Goal: Information Seeking & Learning: Find specific page/section

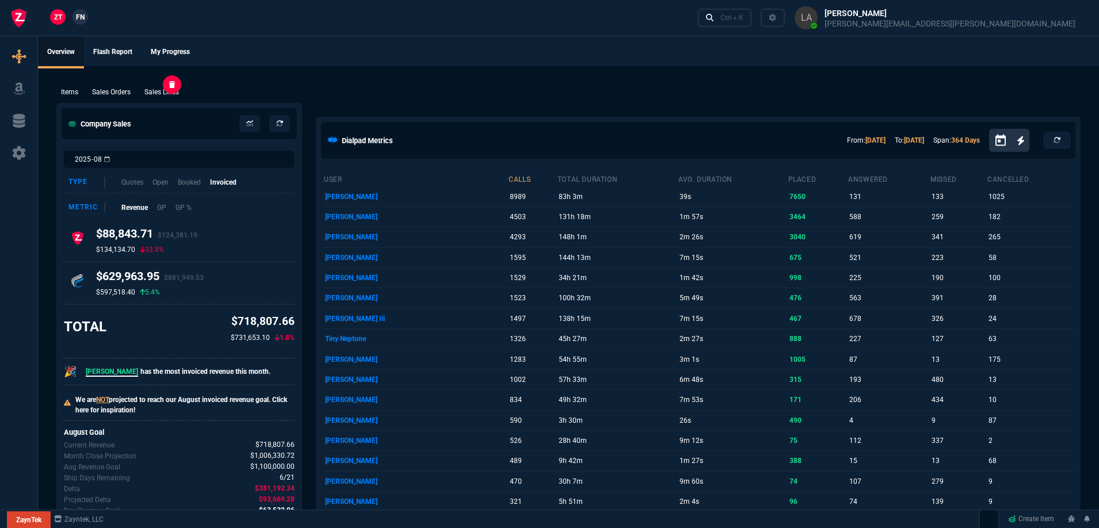
click at [171, 92] on p "Sales Lines" at bounding box center [161, 92] width 35 height 10
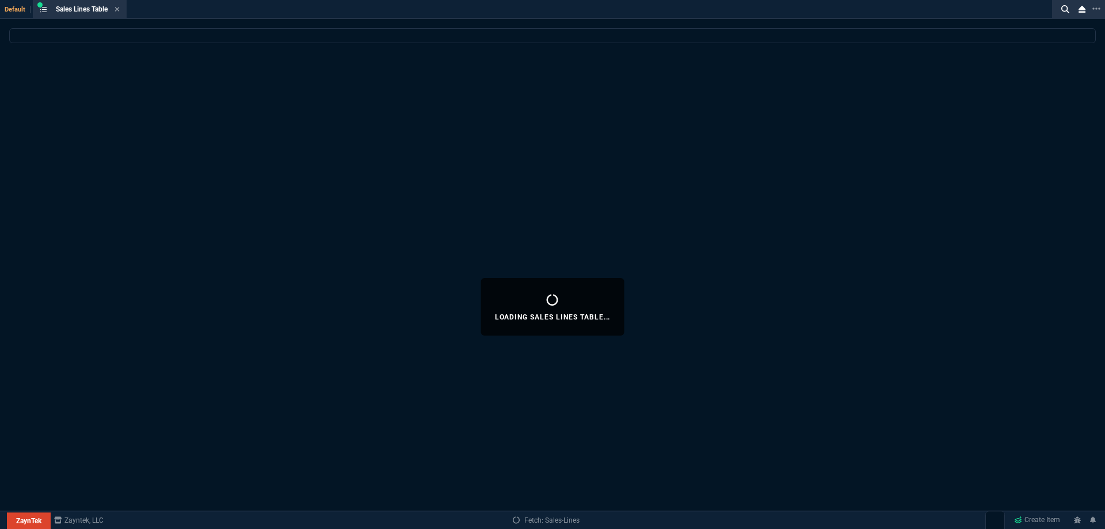
select select
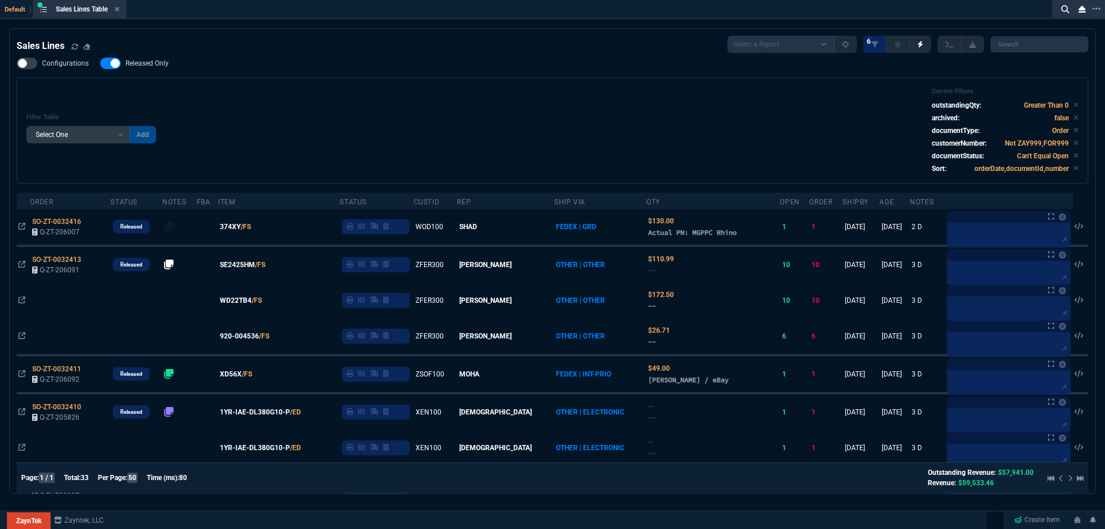
drag, startPoint x: 138, startPoint y: 68, endPoint x: 470, endPoint y: 86, distance: 332.5
click at [138, 68] on span "Released Only" at bounding box center [146, 63] width 43 height 9
click at [100, 64] on input "Released Only" at bounding box center [100, 63] width 1 height 1
checkbox input "false"
click at [465, 101] on div "Filter Table Select One Add Filter () Age () ATS () Cond (itemVariantCode) Cust…" at bounding box center [552, 130] width 1052 height 86
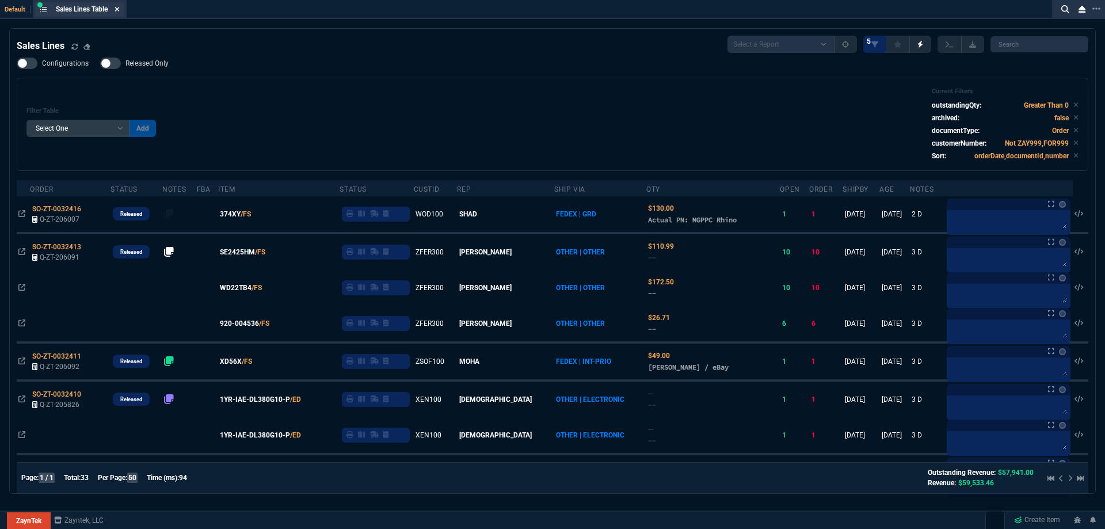
click at [119, 9] on icon at bounding box center [117, 9] width 5 height 5
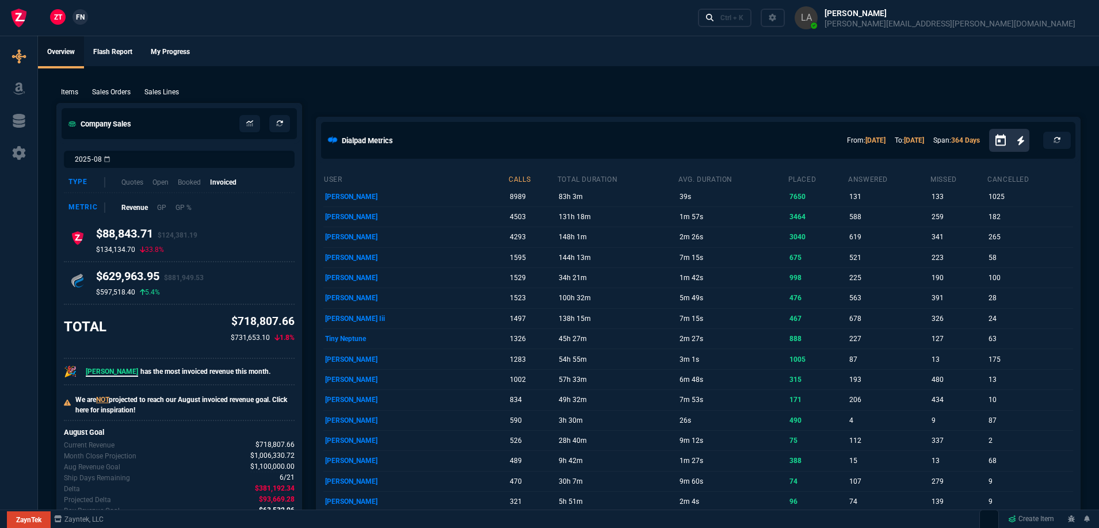
click at [82, 19] on span "FN" at bounding box center [80, 17] width 9 height 10
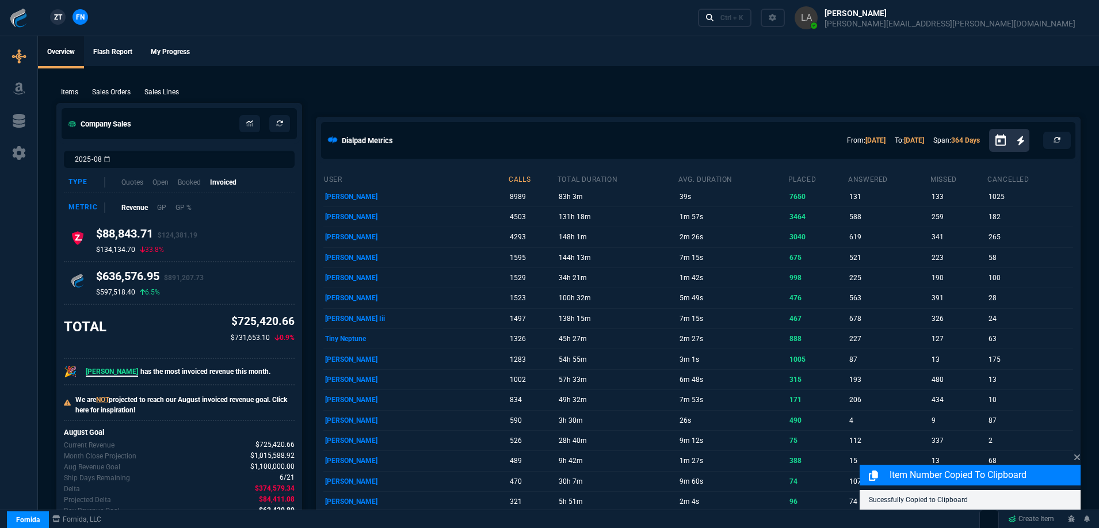
drag, startPoint x: 149, startPoint y: 93, endPoint x: 170, endPoint y: 101, distance: 22.2
click at [149, 93] on p "Sales Lines" at bounding box center [161, 92] width 35 height 10
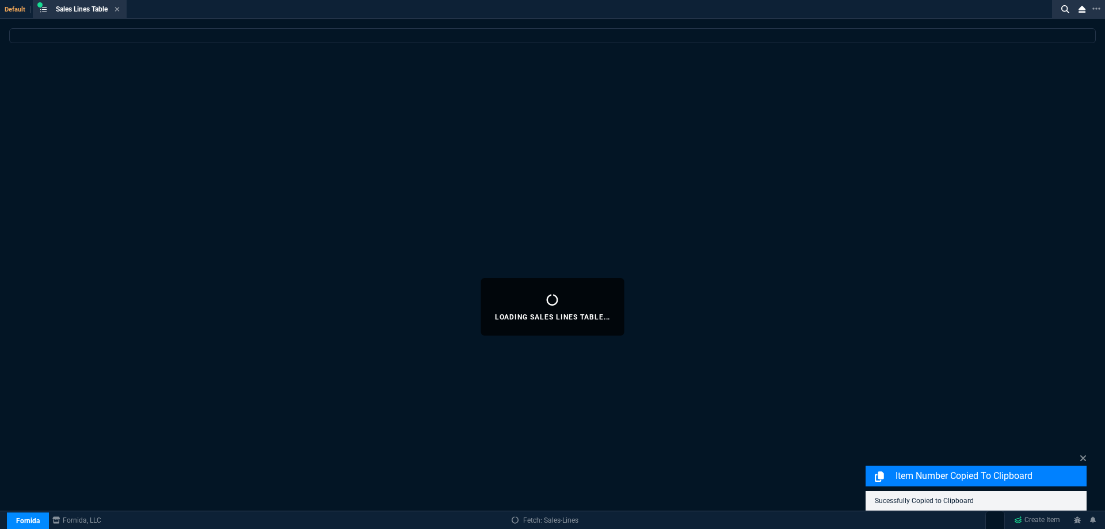
select select
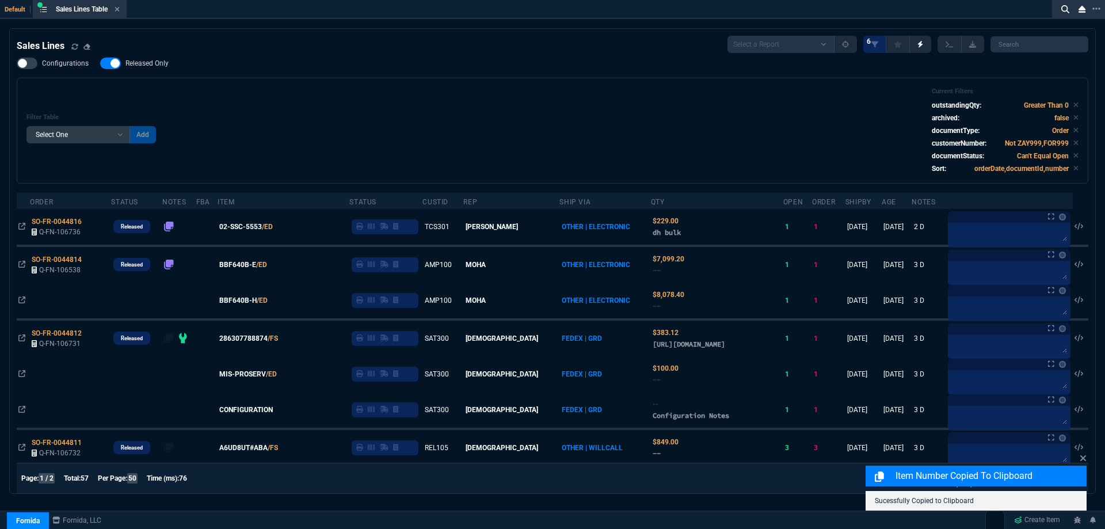
click at [162, 67] on span "Released Only" at bounding box center [146, 63] width 43 height 9
click at [100, 64] on input "Released Only" at bounding box center [100, 63] width 1 height 1
checkbox input "false"
click at [329, 78] on div "Configurations Released Only Filter Table Select One Add Filter () Age () ATS (…" at bounding box center [552, 121] width 1071 height 126
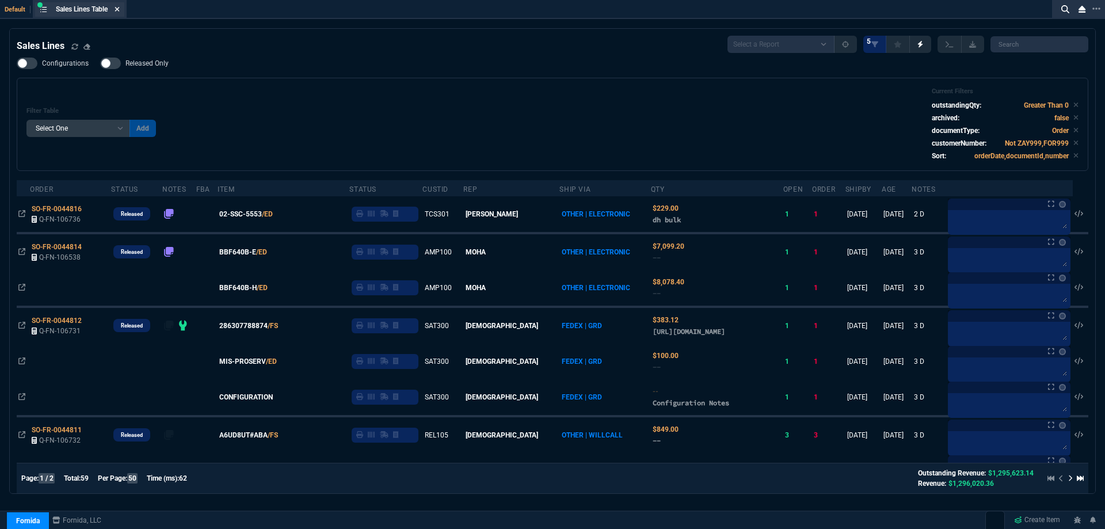
click at [119, 11] on icon at bounding box center [117, 9] width 5 height 7
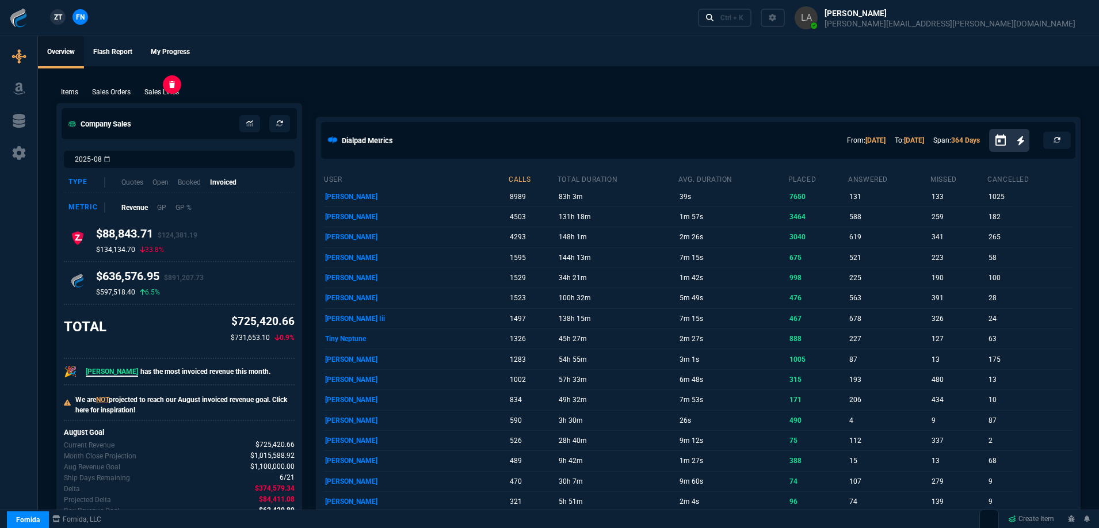
click at [177, 93] on p "Sales Lines" at bounding box center [161, 92] width 35 height 10
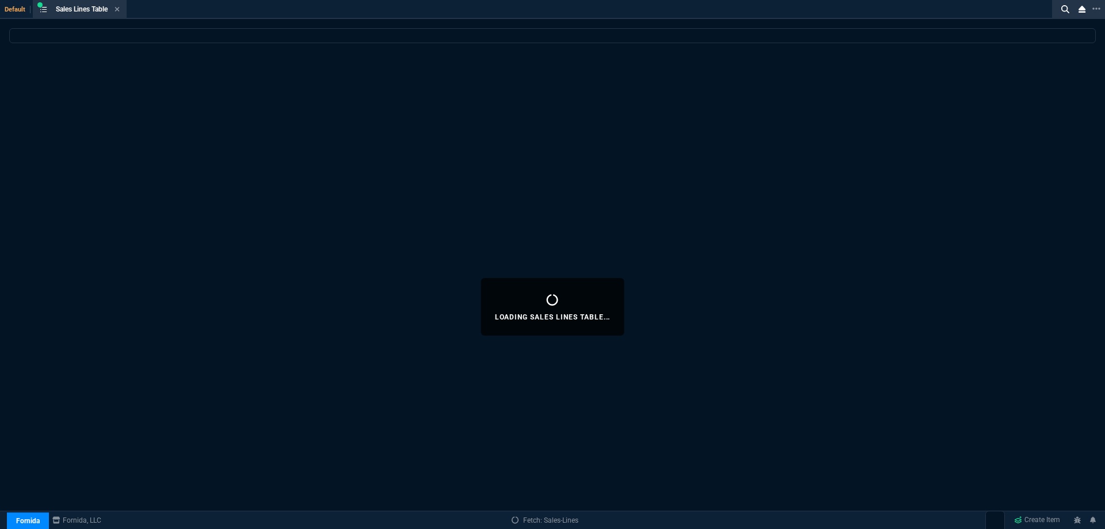
select select
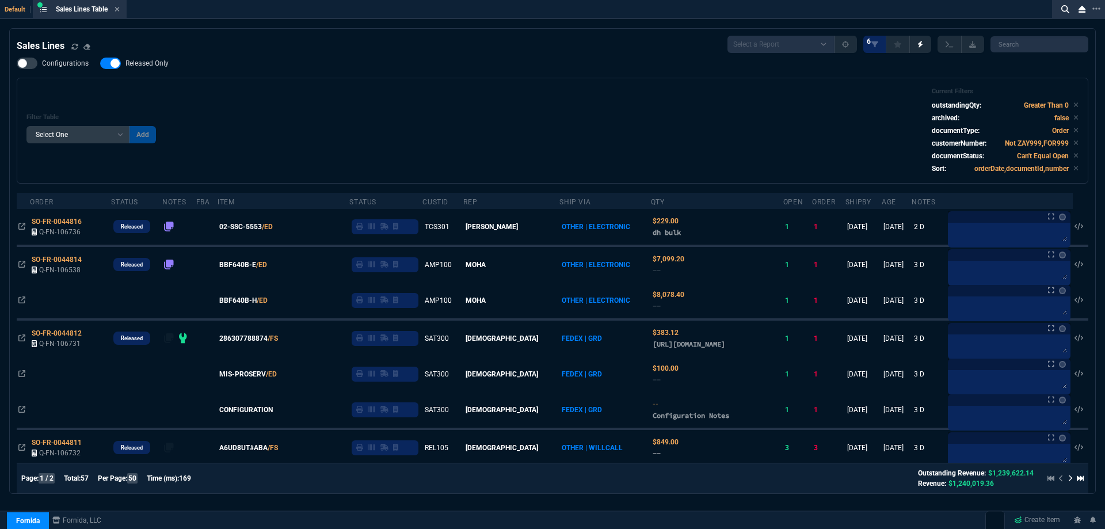
click at [153, 66] on span "Released Only" at bounding box center [146, 63] width 43 height 9
click at [100, 64] on input "Released Only" at bounding box center [100, 63] width 1 height 1
checkbox input "false"
click at [544, 98] on div "Filter Table Select One Add Filter () Age () ATS () Cond (itemVariantCode) Cust…" at bounding box center [552, 130] width 1052 height 86
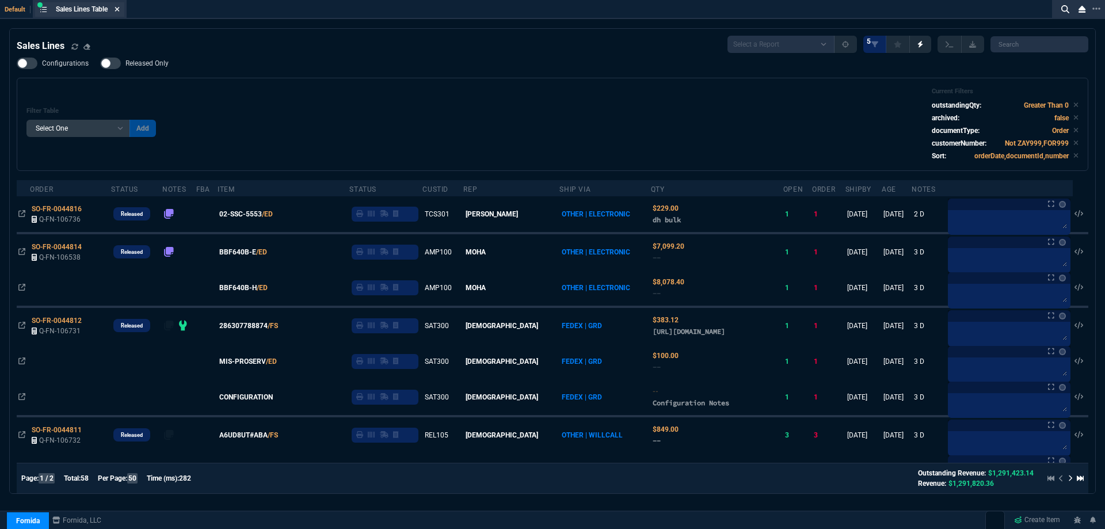
click at [120, 12] on icon at bounding box center [117, 9] width 5 height 7
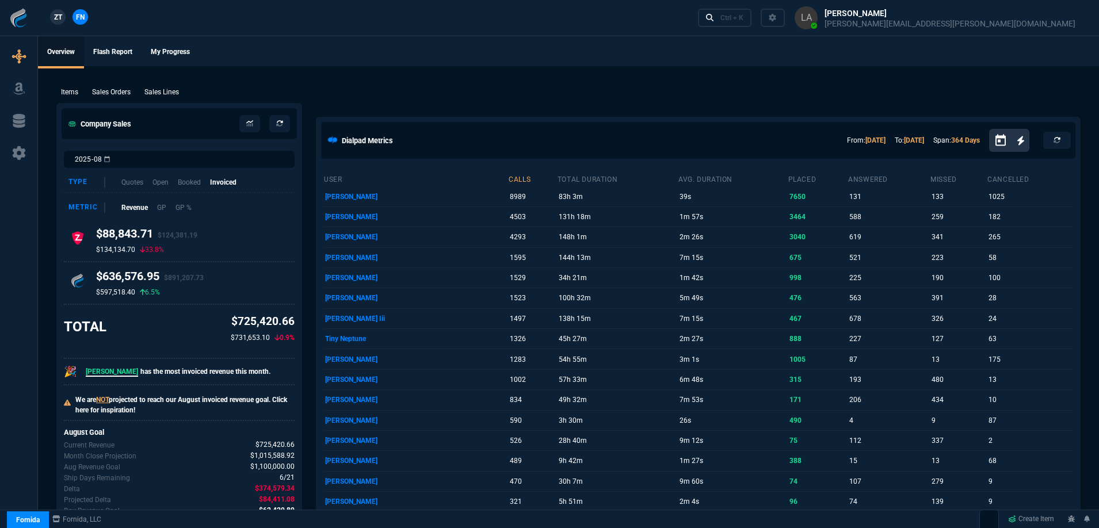
click at [62, 17] on span "ZT" at bounding box center [58, 17] width 8 height 10
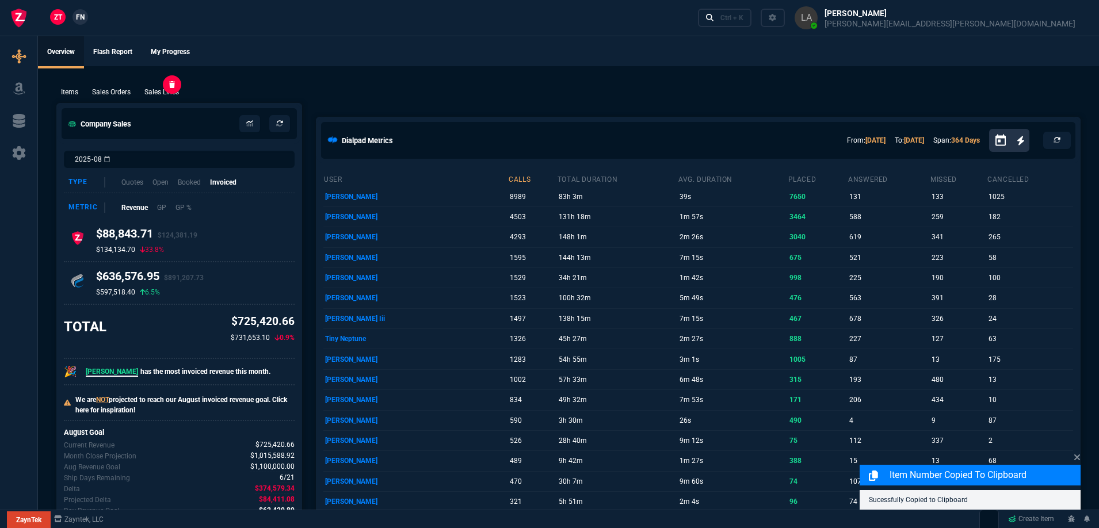
click at [177, 95] on p "Sales Lines" at bounding box center [161, 92] width 35 height 10
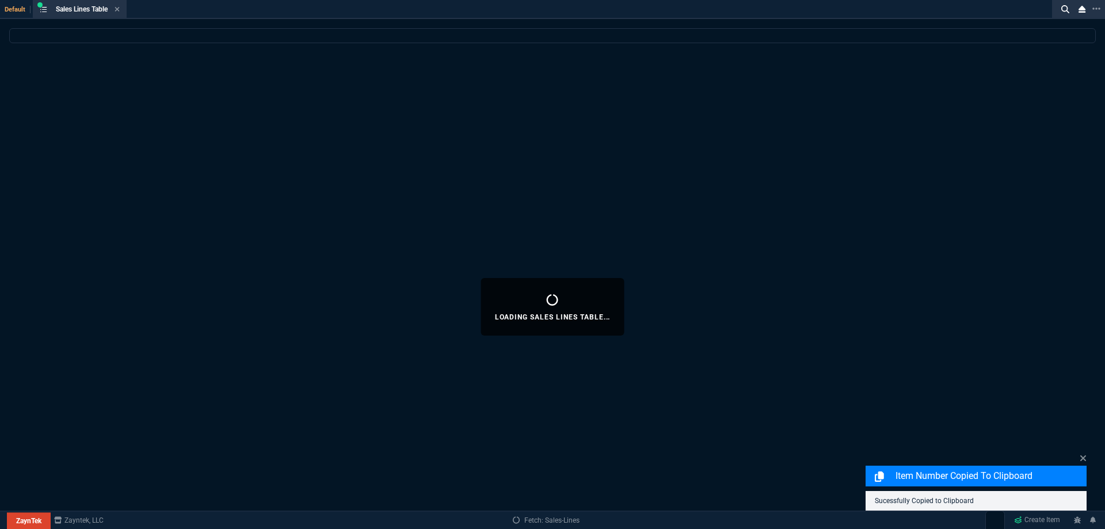
select select
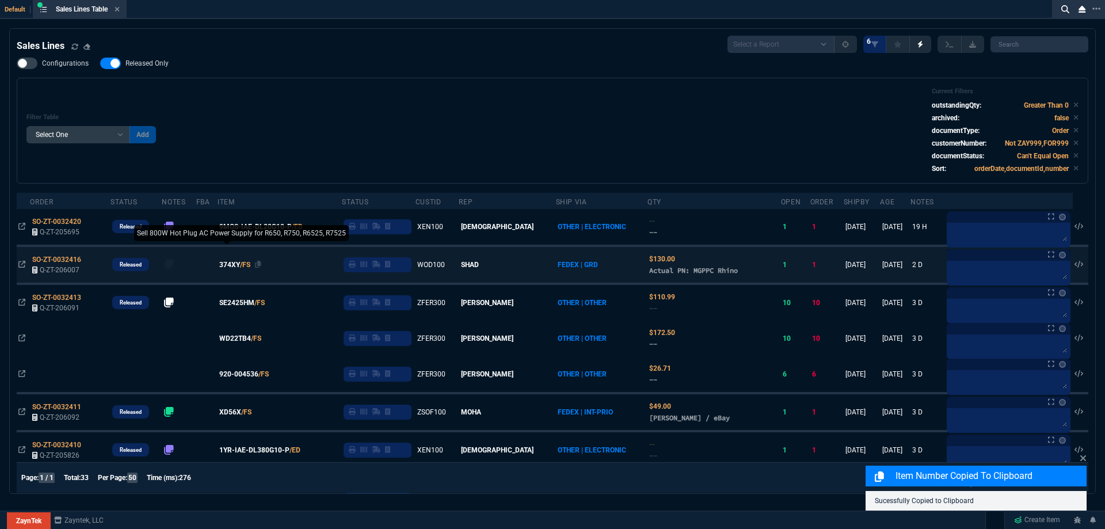
click at [240, 263] on span "374XY" at bounding box center [229, 264] width 21 height 10
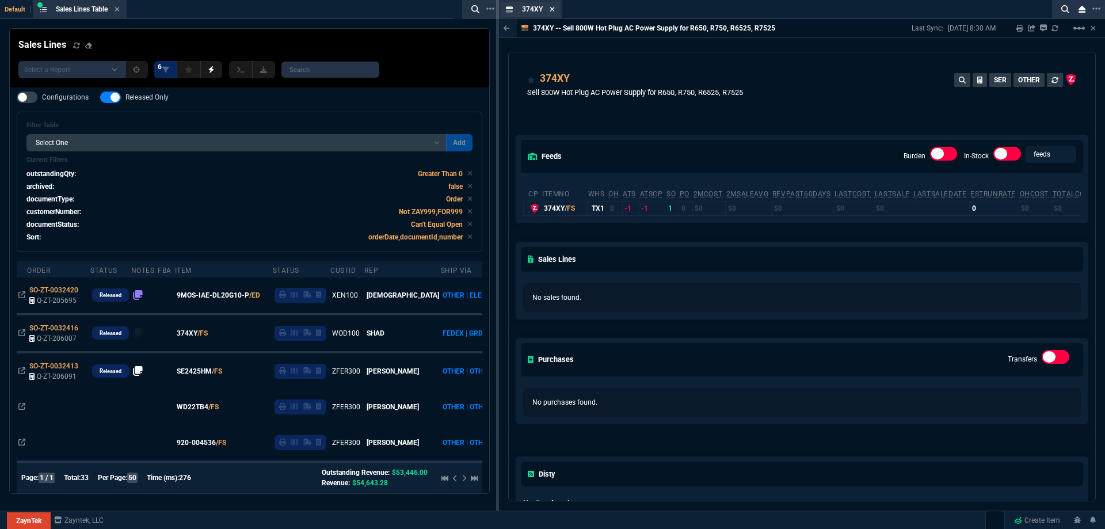
click at [552, 11] on icon at bounding box center [551, 9] width 5 height 7
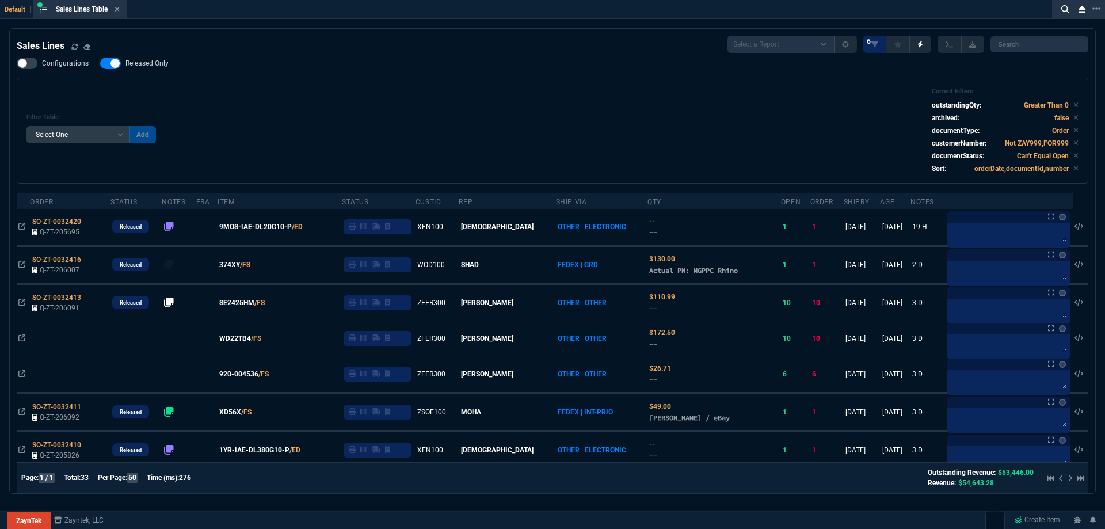
click at [138, 59] on label "Released Only" at bounding box center [140, 64] width 80 height 12
click at [100, 63] on input "Released Only" at bounding box center [100, 63] width 1 height 1
checkbox input "false"
click at [395, 115] on div "Filter Table Select One Add Filter () Age () ATS () Cond (itemVariantCode) Cust…" at bounding box center [552, 130] width 1052 height 86
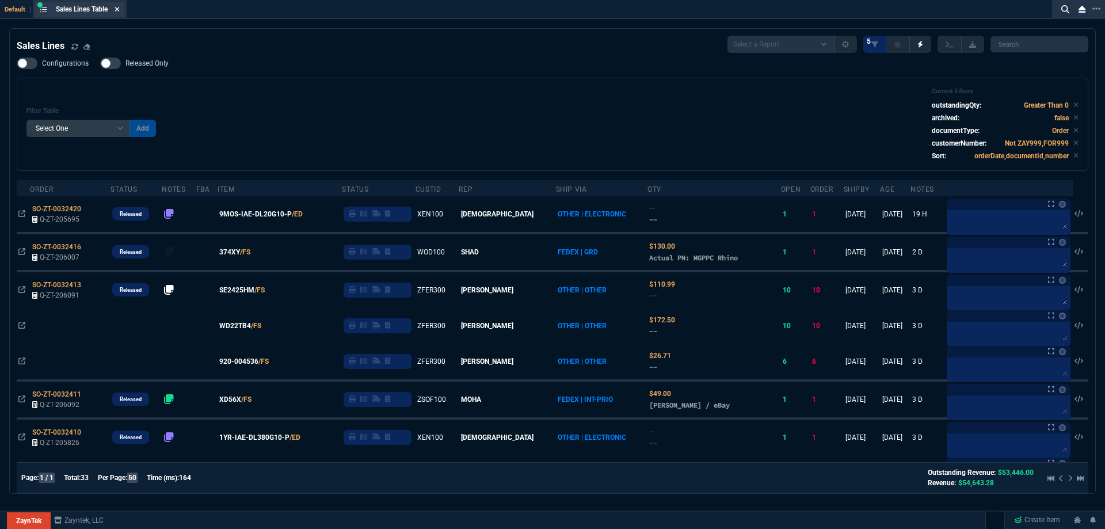
click at [120, 11] on icon at bounding box center [117, 9] width 5 height 7
click at [118, 12] on icon at bounding box center [117, 9] width 5 height 7
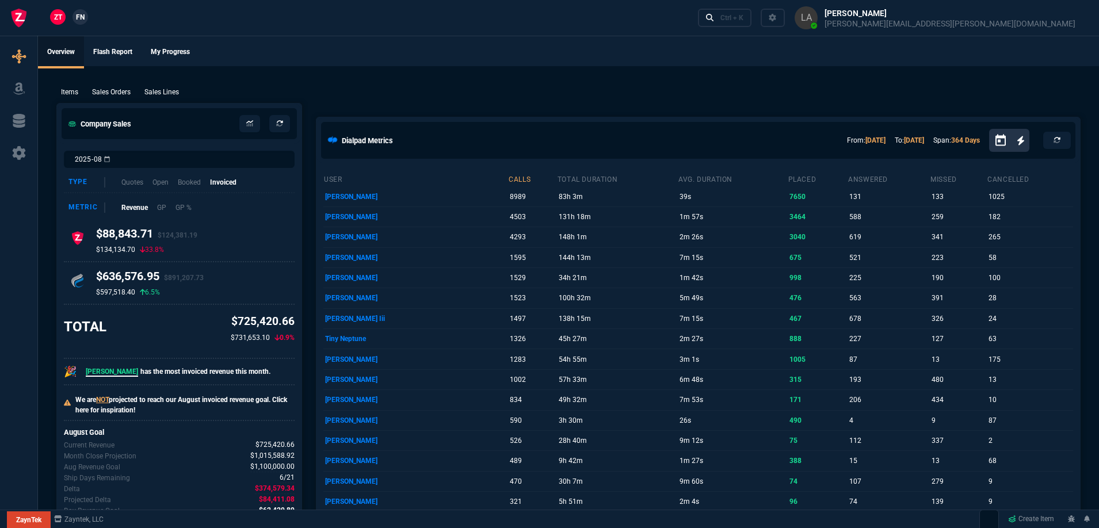
click at [85, 14] on span "FN" at bounding box center [80, 17] width 9 height 10
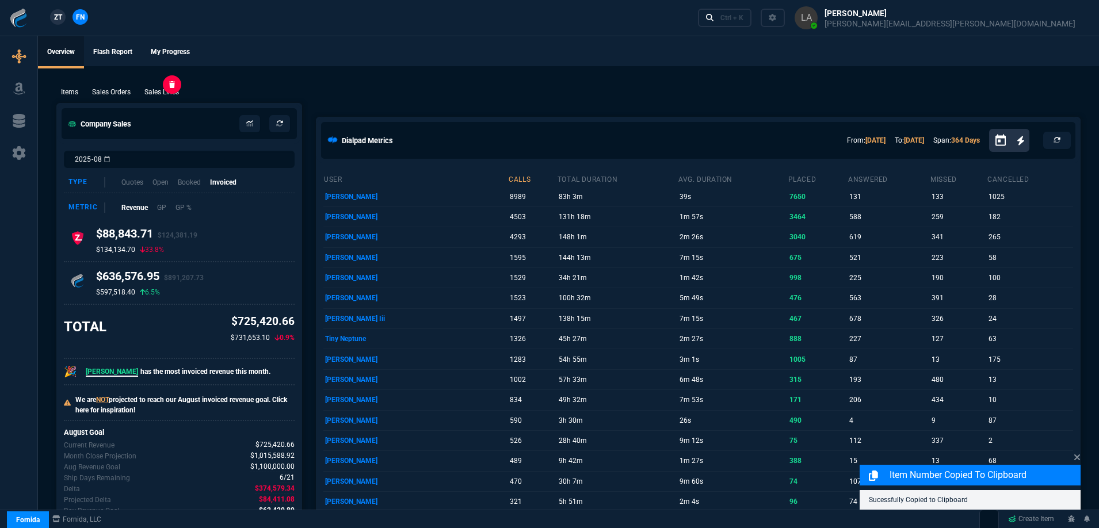
click at [162, 90] on p "Sales Lines" at bounding box center [161, 92] width 35 height 10
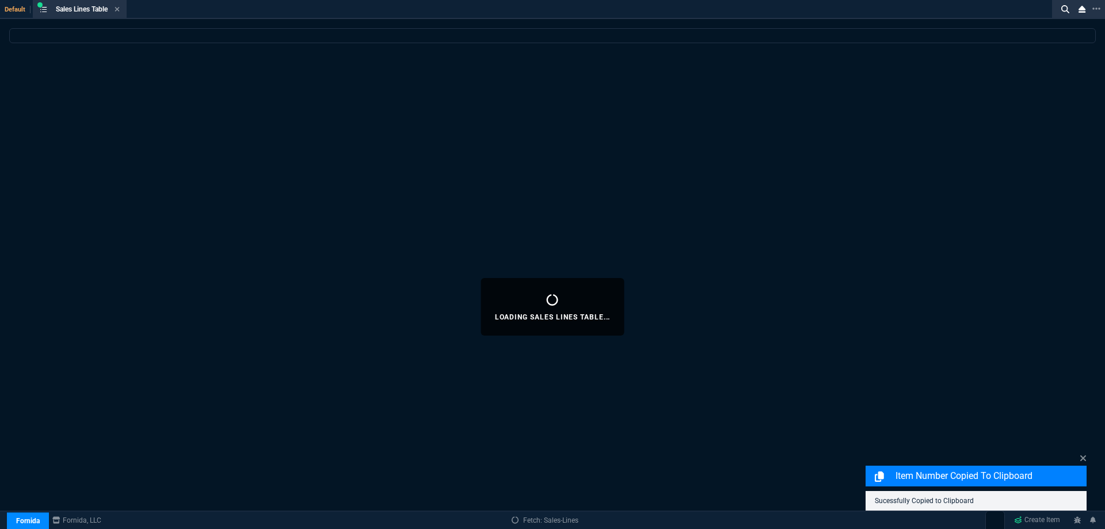
select select
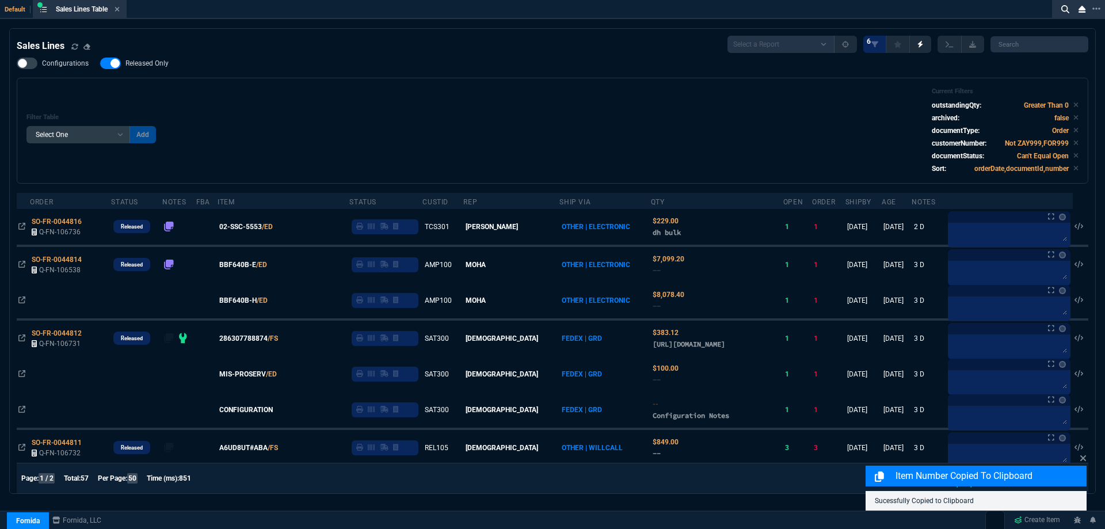
click at [143, 67] on span "Released Only" at bounding box center [146, 63] width 43 height 9
click at [100, 64] on input "Released Only" at bounding box center [100, 63] width 1 height 1
click at [341, 90] on div "Filter Table Select One Add Filter () Age () ATS () Cond (itemVariantCode) Cust…" at bounding box center [552, 130] width 1052 height 86
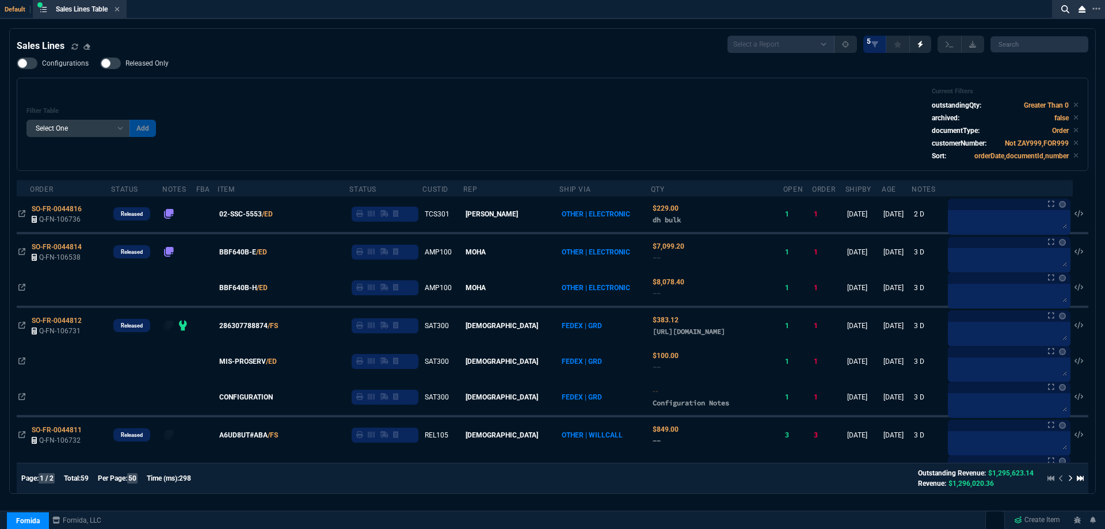
click at [148, 68] on span "Released Only" at bounding box center [146, 63] width 43 height 9
click at [100, 64] on input "Released Only" at bounding box center [100, 63] width 1 height 1
checkbox input "true"
click at [476, 94] on div "Filter Table Select One Add Filter () Age () ATS () Cond (itemVariantCode) Cust…" at bounding box center [552, 124] width 1052 height 74
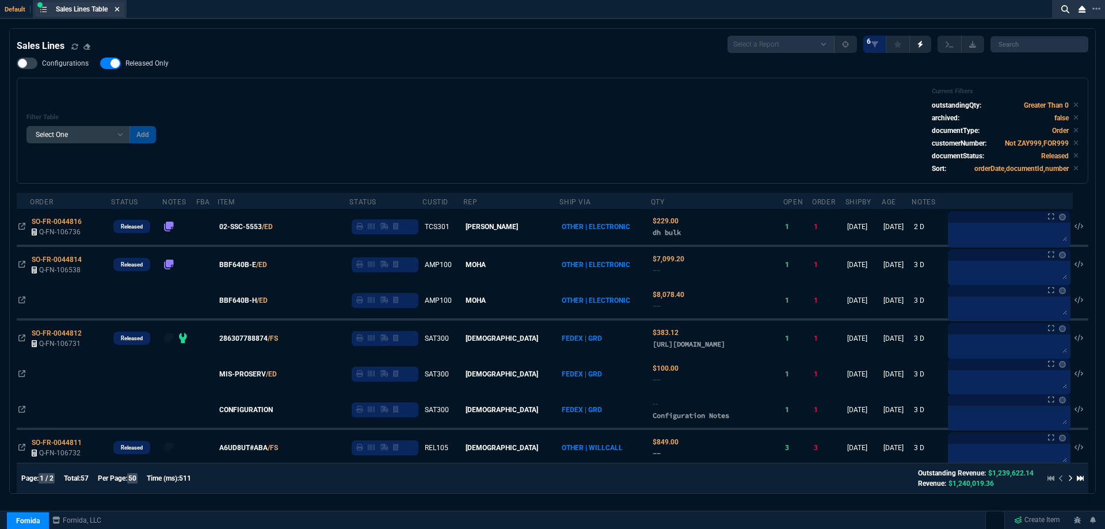
click at [120, 11] on icon at bounding box center [117, 9] width 5 height 7
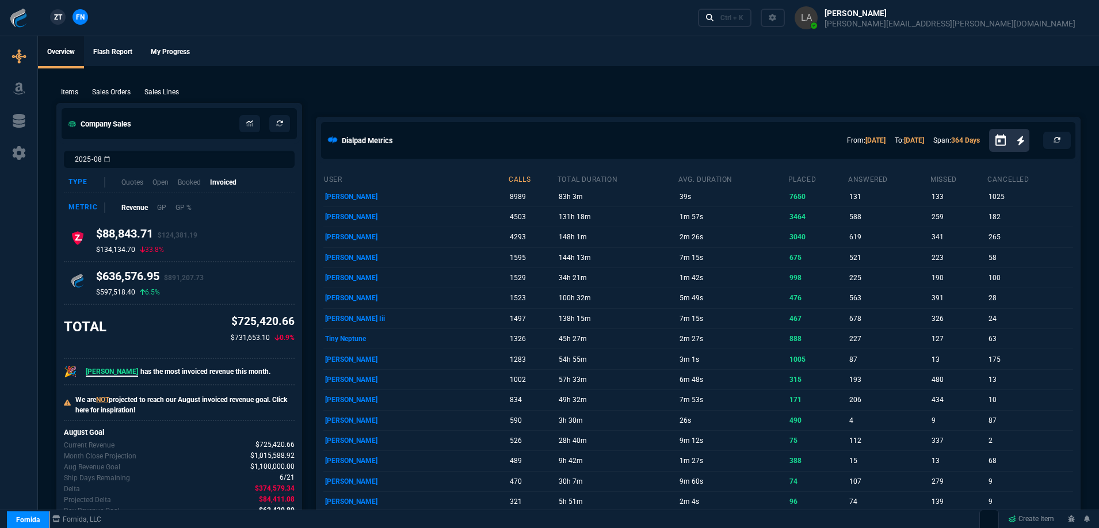
click at [59, 14] on span "ZT" at bounding box center [58, 17] width 8 height 10
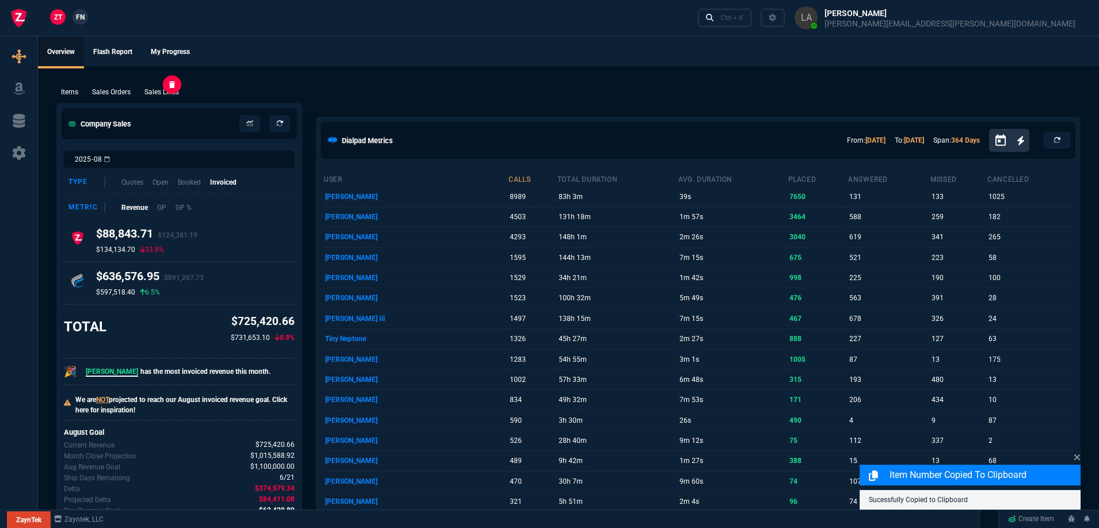
click at [163, 87] on p "Sales Lines" at bounding box center [161, 92] width 35 height 10
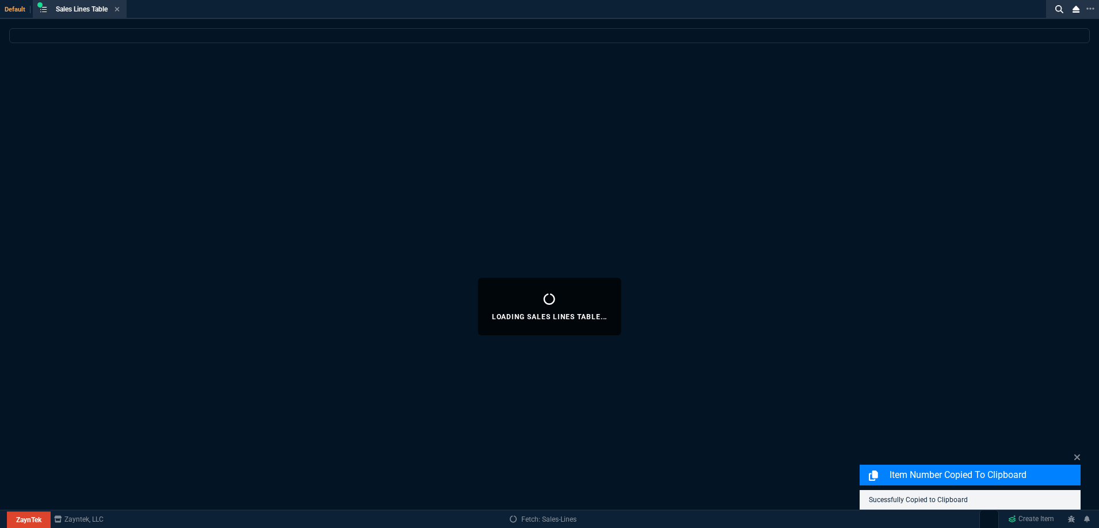
click at [303, 72] on div "Loading Sales Lines Table..." at bounding box center [549, 306] width 1099 height 556
select select
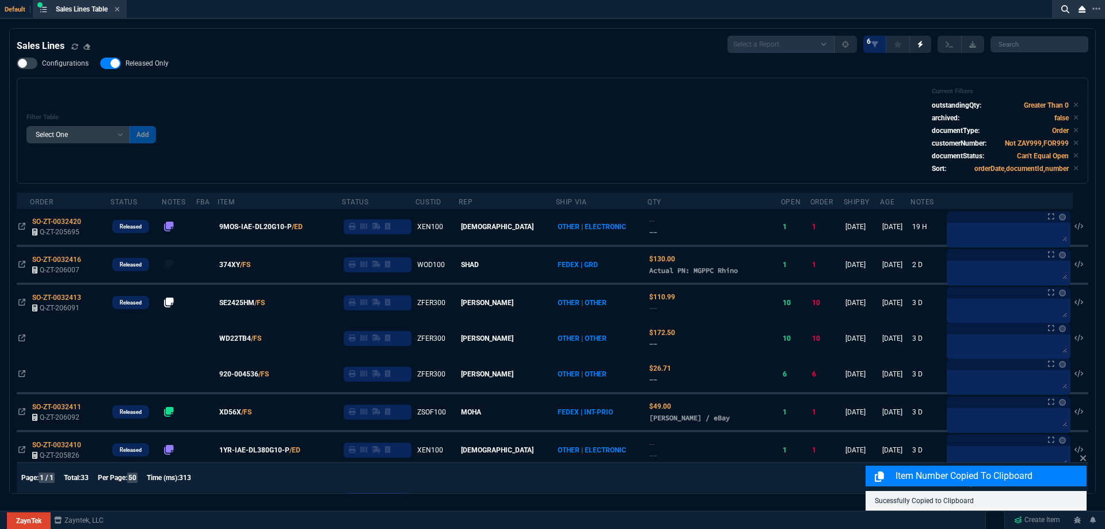
click at [154, 68] on span "Released Only" at bounding box center [146, 63] width 43 height 9
click at [100, 64] on input "Released Only" at bounding box center [100, 63] width 1 height 1
checkbox input "false"
click at [571, 123] on div "Filter Table Select One Add Filter () Age () ATS () Cond (itemVariantCode) Cust…" at bounding box center [552, 130] width 1052 height 86
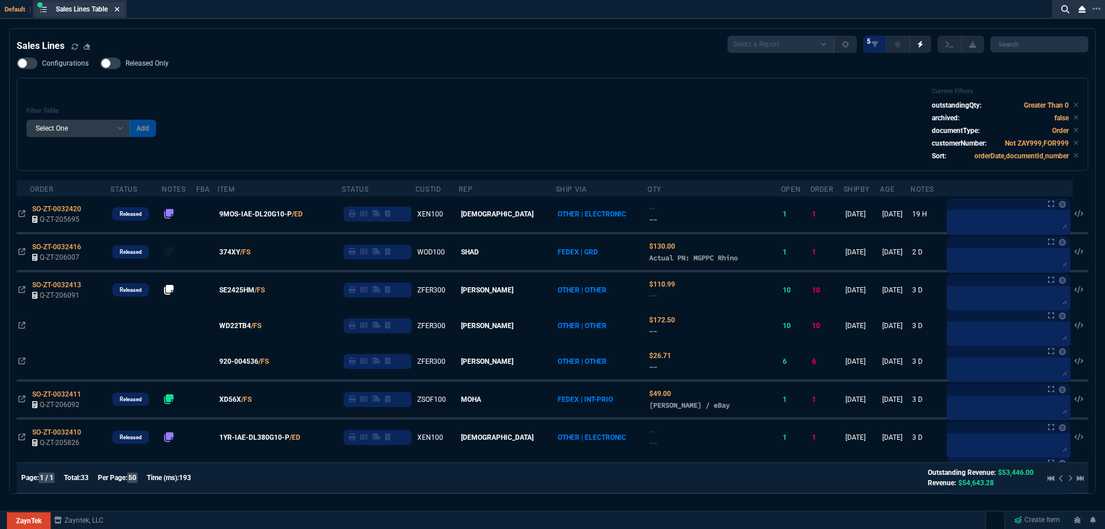
click at [120, 12] on icon at bounding box center [117, 9] width 5 height 7
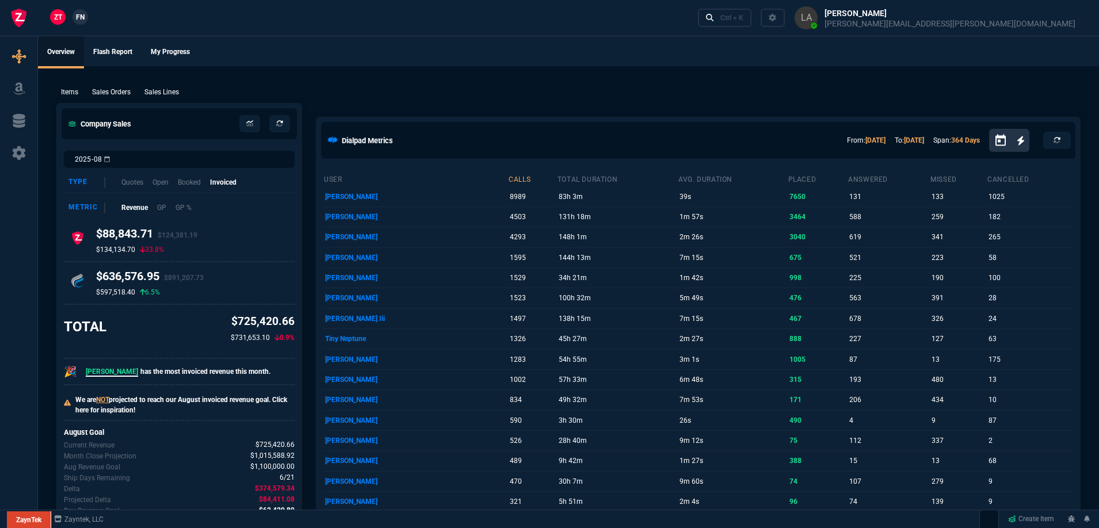
click at [83, 16] on span "FN" at bounding box center [80, 17] width 9 height 10
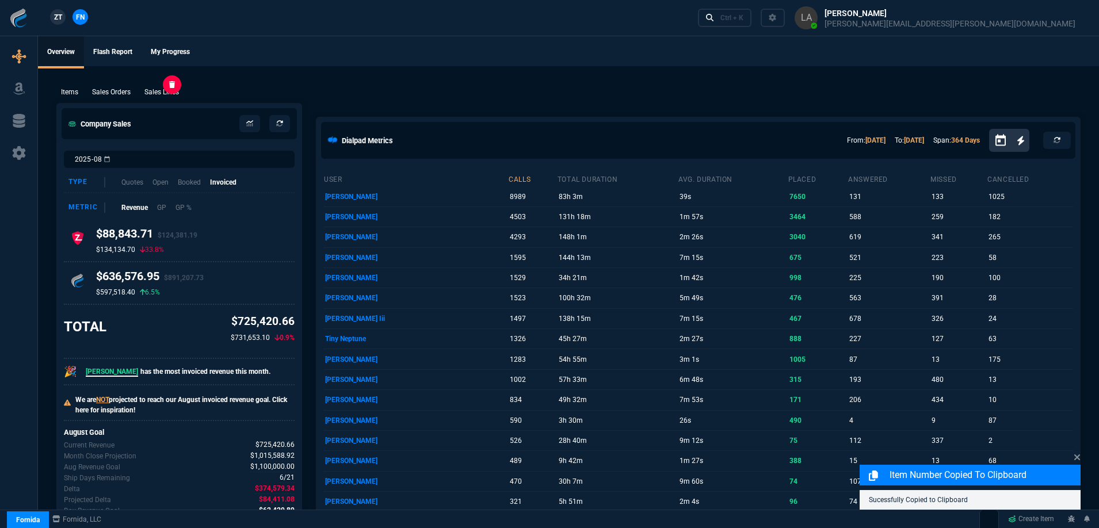
click at [157, 89] on p "Sales Lines" at bounding box center [161, 92] width 35 height 10
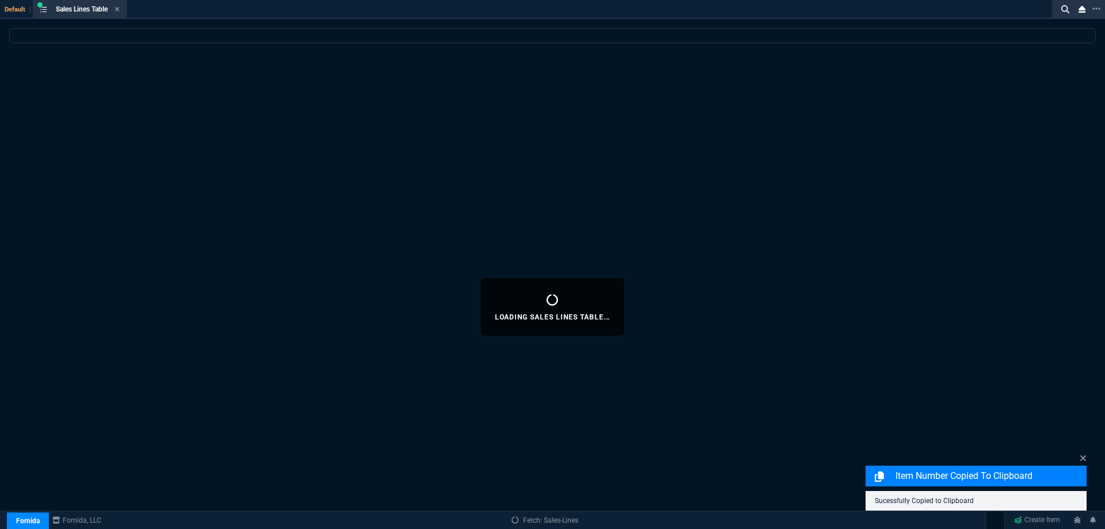
select select
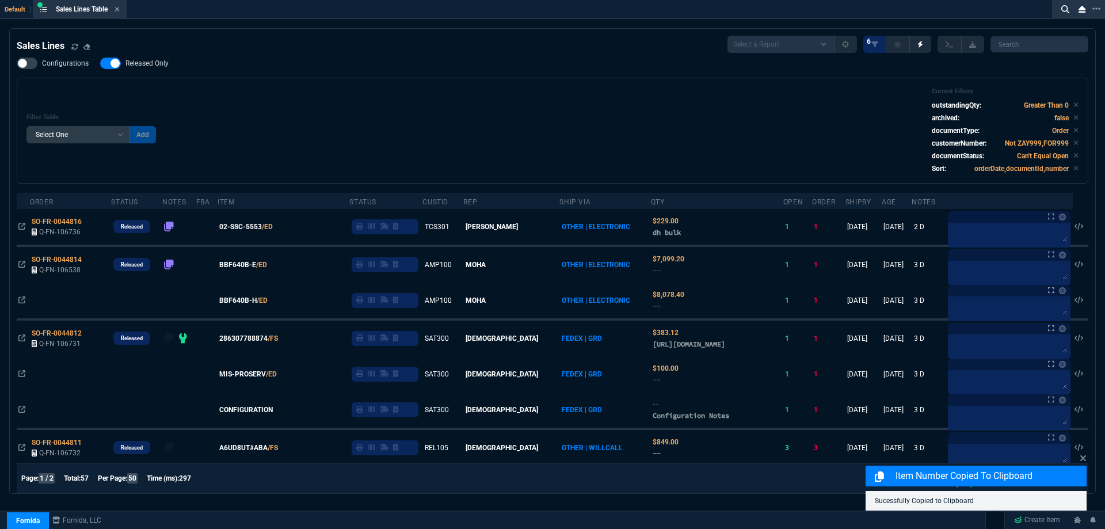
click at [156, 60] on span "Released Only" at bounding box center [146, 63] width 43 height 9
click at [100, 63] on input "Released Only" at bounding box center [100, 63] width 1 height 1
checkbox input "false"
click at [563, 105] on div "Filter Table Select One Add Filter () Age () ATS () Cond (itemVariantCode) Cust…" at bounding box center [552, 130] width 1052 height 86
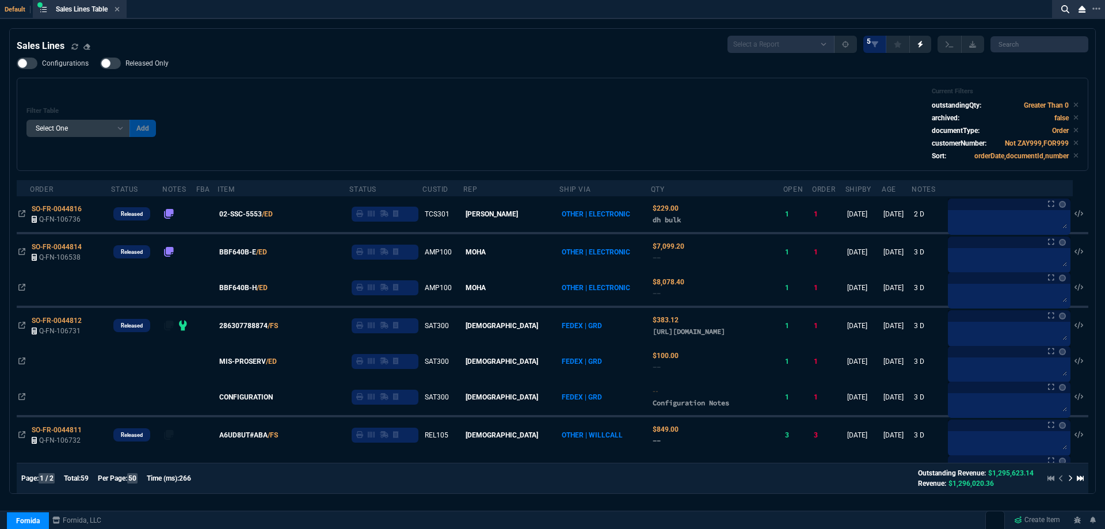
click at [363, 123] on div "Filter Table Select One Add Filter () Age () ATS () Cond (itemVariantCode) Cust…" at bounding box center [552, 124] width 1052 height 74
click at [363, 122] on div "Filter Table Select One Add Filter () Age () ATS () Cond (itemVariantCode) Cust…" at bounding box center [552, 124] width 1052 height 74
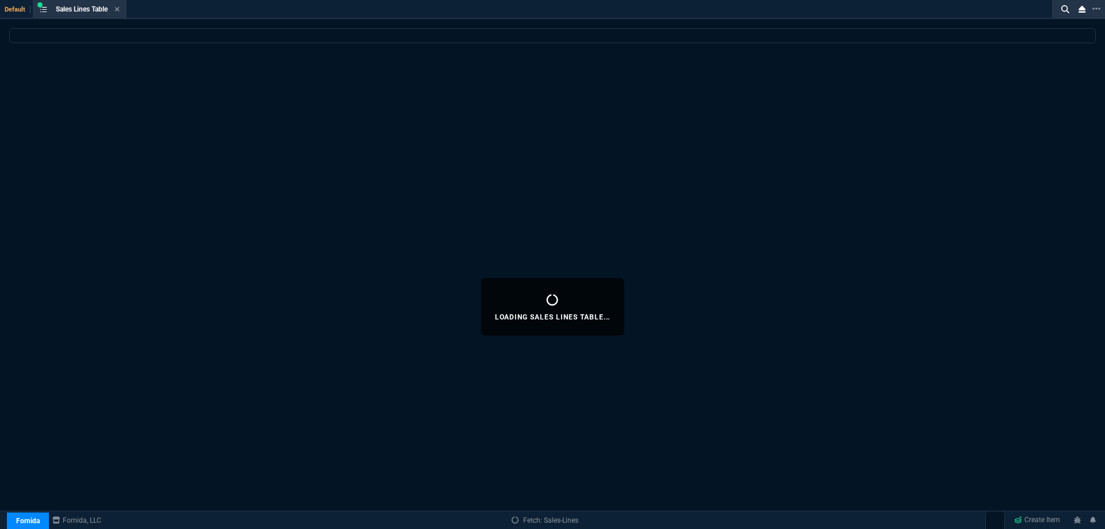
select select
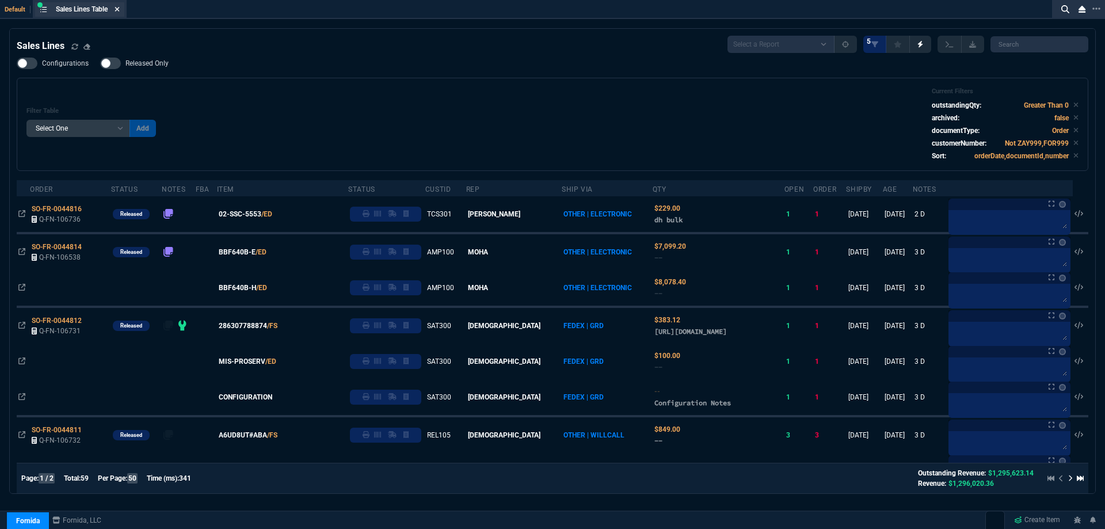
click at [120, 9] on icon at bounding box center [117, 9] width 5 height 5
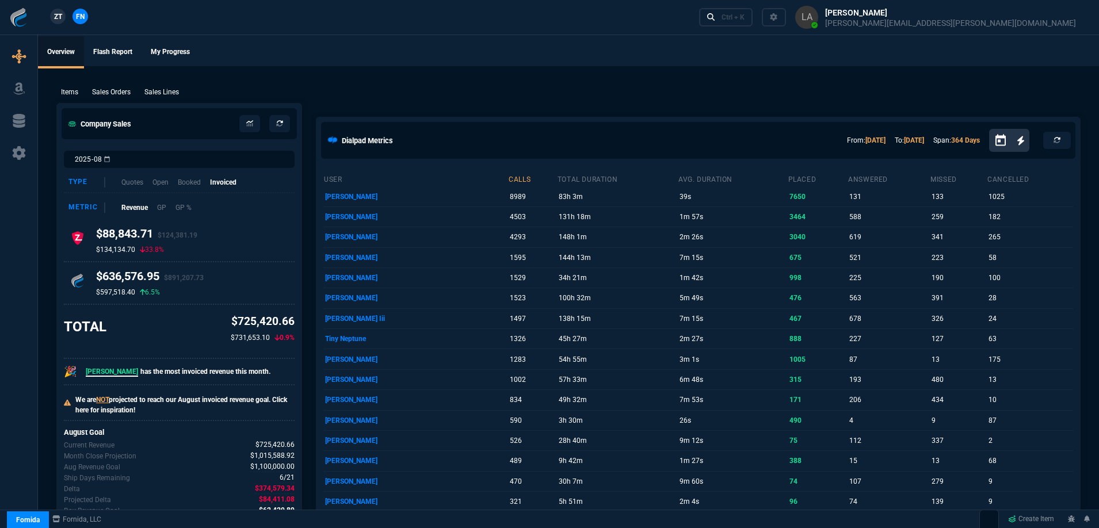
click at [47, 22] on nx-fornida-client-manager "ZT FN" at bounding box center [69, 17] width 45 height 17
click at [60, 18] on span "ZT" at bounding box center [58, 17] width 8 height 10
click at [163, 90] on p "Sales Lines" at bounding box center [161, 92] width 35 height 10
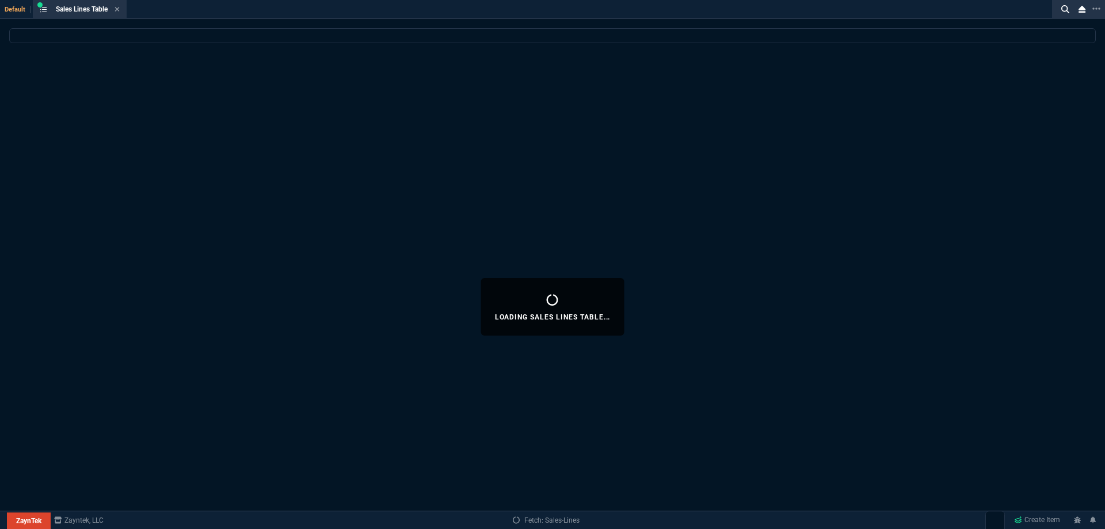
select select
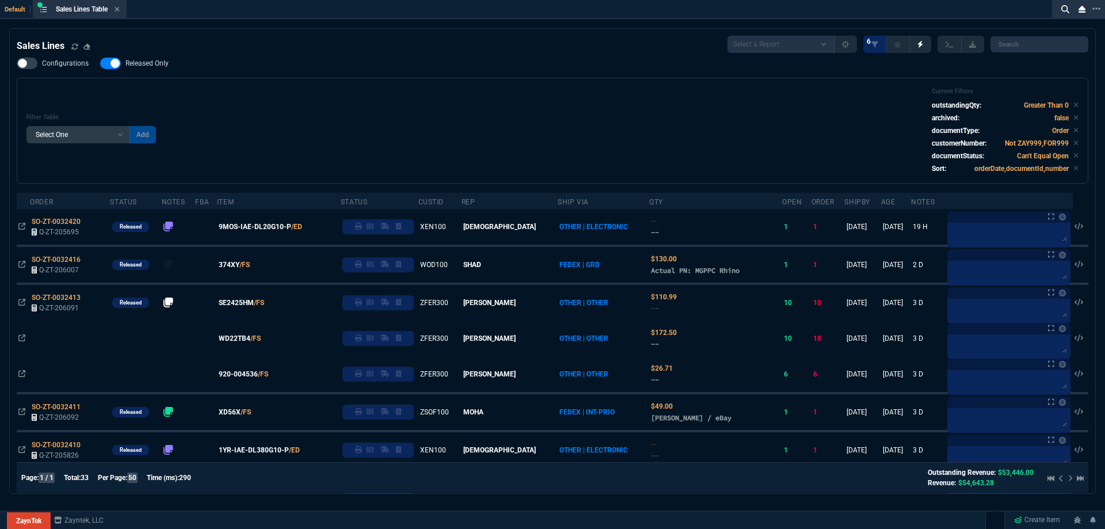
click at [152, 63] on span "Released Only" at bounding box center [146, 63] width 43 height 9
click at [100, 63] on input "Released Only" at bounding box center [100, 63] width 1 height 1
checkbox input "false"
click at [305, 71] on div "Configurations Released Only Filter Table Select One Add Filter () Age () ATS (…" at bounding box center [552, 121] width 1071 height 126
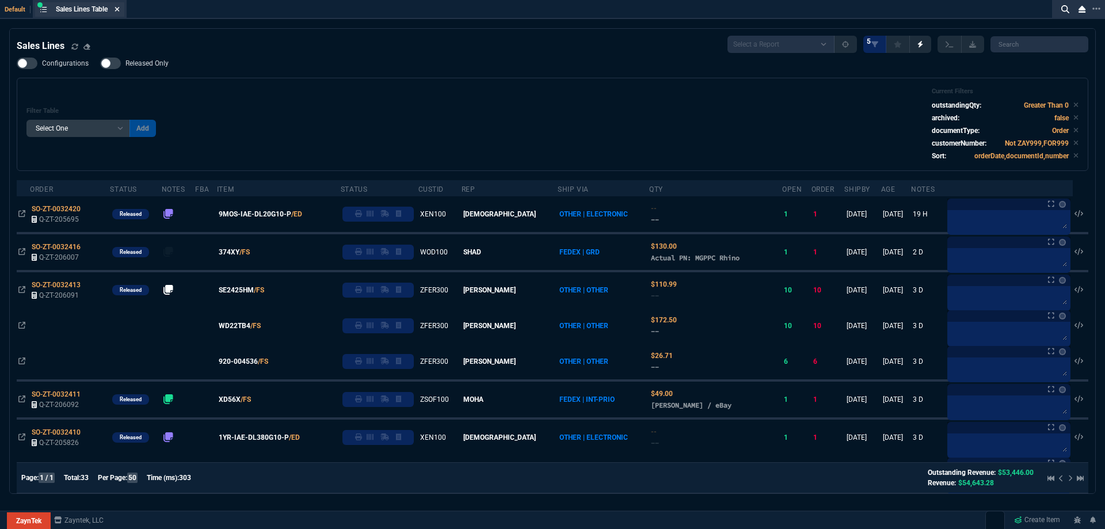
click at [120, 10] on icon at bounding box center [117, 9] width 5 height 7
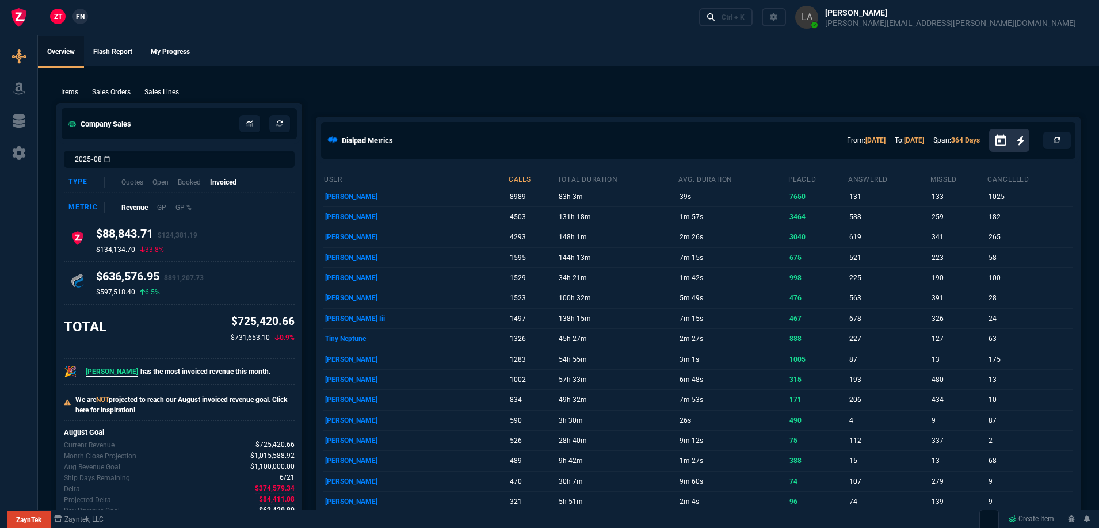
click at [85, 16] on span "FN" at bounding box center [80, 17] width 9 height 10
click at [158, 91] on p "Sales Lines" at bounding box center [161, 92] width 35 height 10
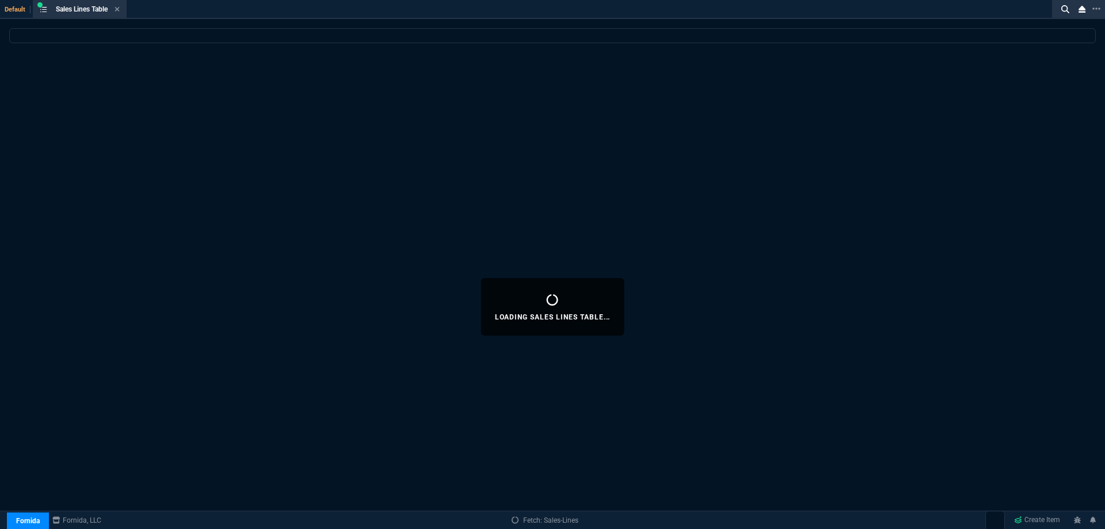
select select
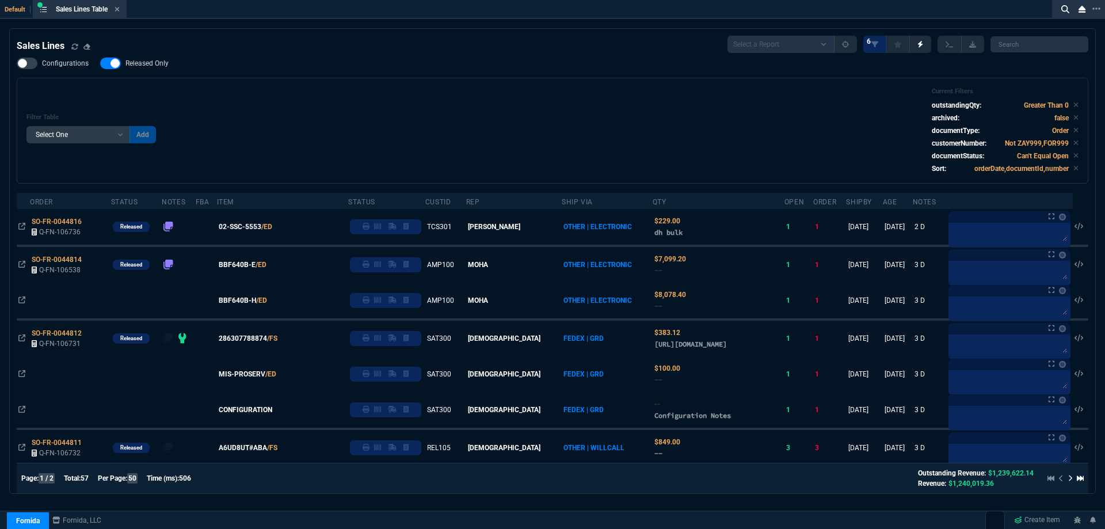
click at [148, 66] on span "Released Only" at bounding box center [146, 63] width 43 height 9
click at [100, 64] on input "Released Only" at bounding box center [100, 63] width 1 height 1
checkbox input "false"
click at [376, 71] on div "Configurations Released Only Filter Table Select One Add Filter () Age () ATS (…" at bounding box center [552, 121] width 1071 height 126
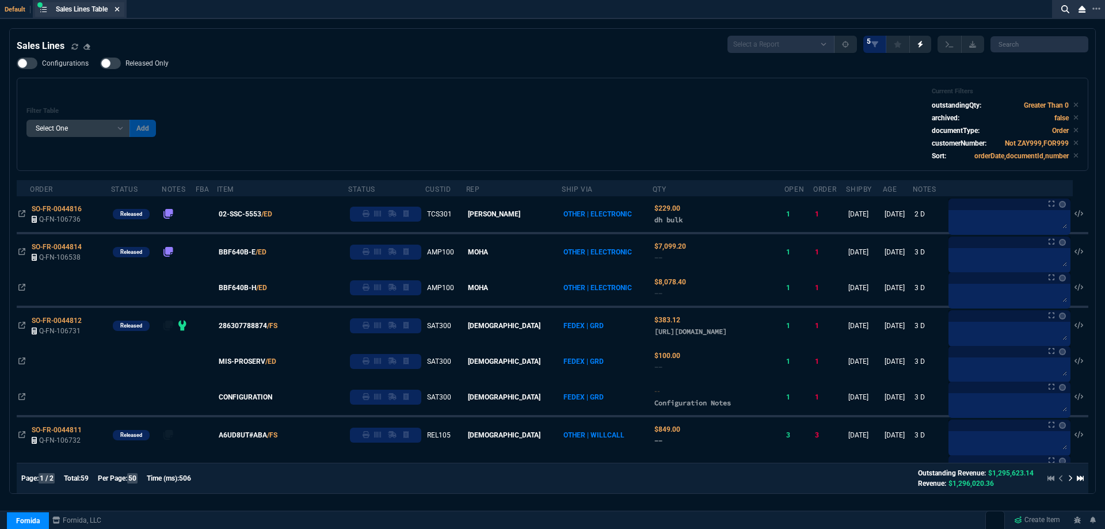
click at [120, 6] on icon at bounding box center [117, 9] width 5 height 7
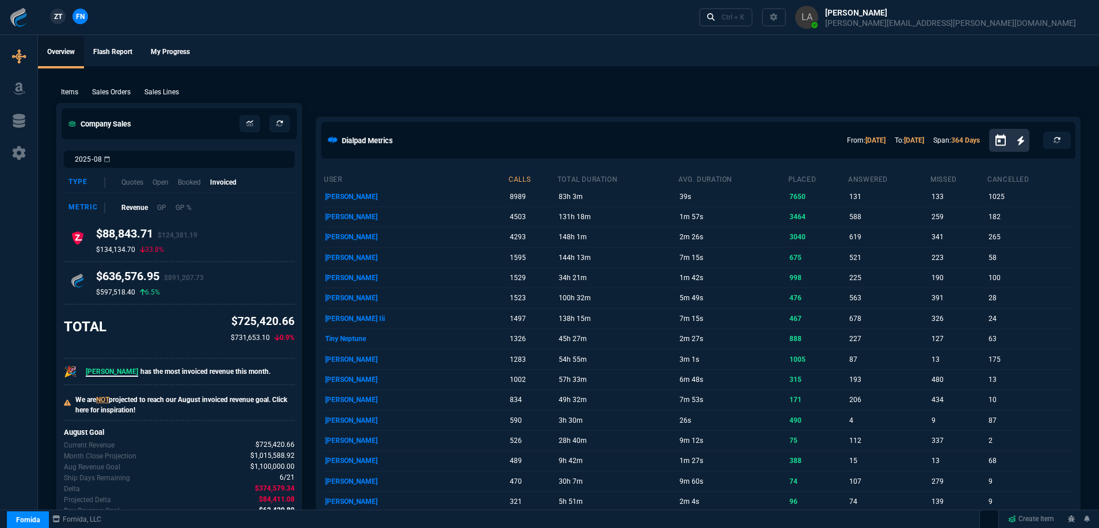
click at [62, 16] on span "ZT" at bounding box center [58, 17] width 8 height 10
click at [158, 90] on p "Sales Lines" at bounding box center [161, 92] width 35 height 10
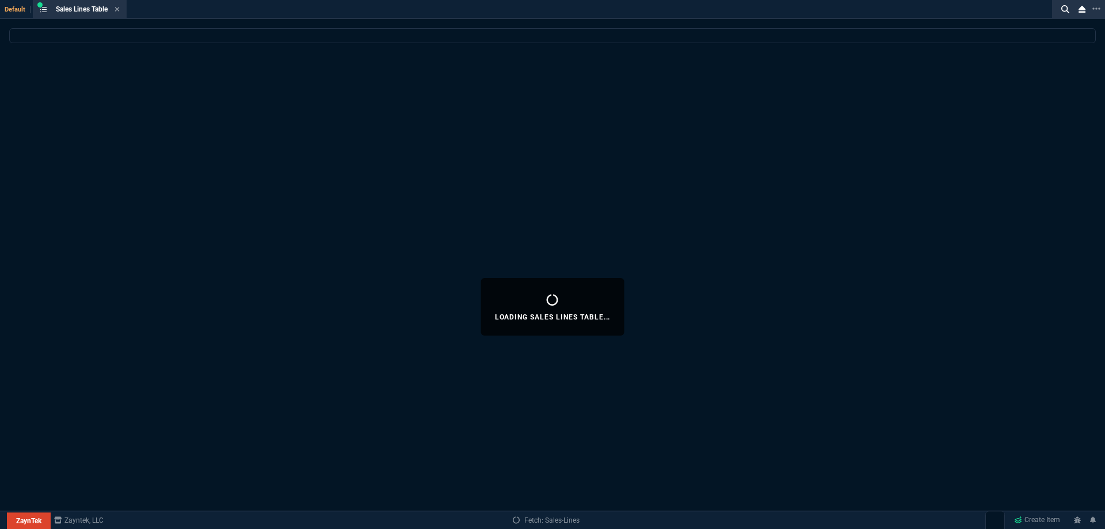
select select
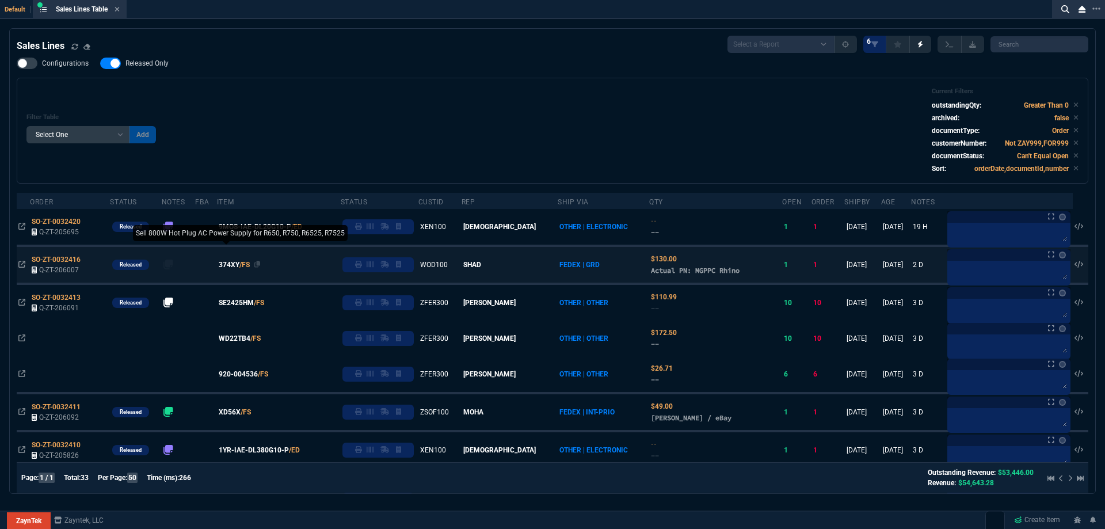
click at [239, 267] on span "374XY" at bounding box center [229, 264] width 21 height 10
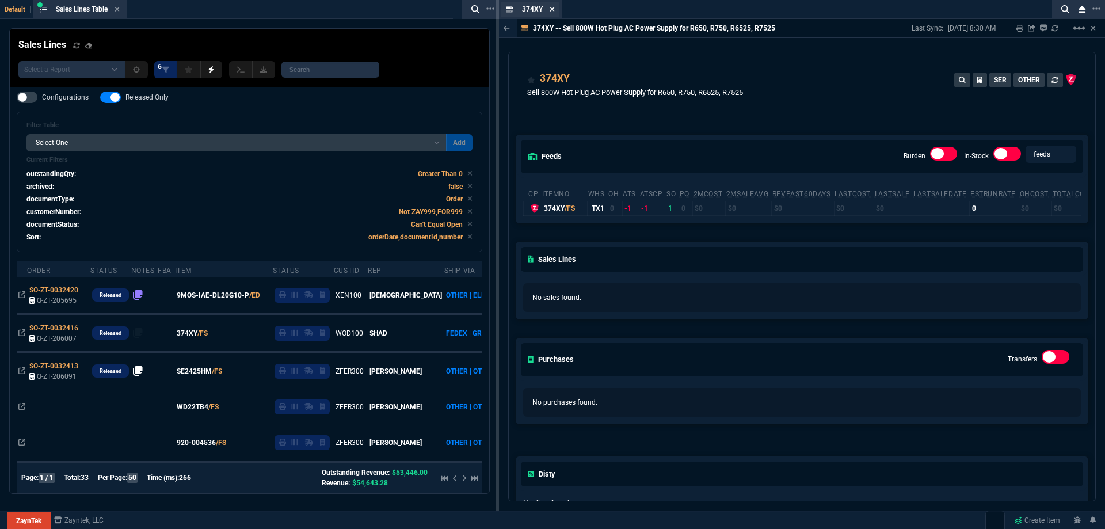
click at [552, 8] on icon at bounding box center [551, 9] width 5 height 7
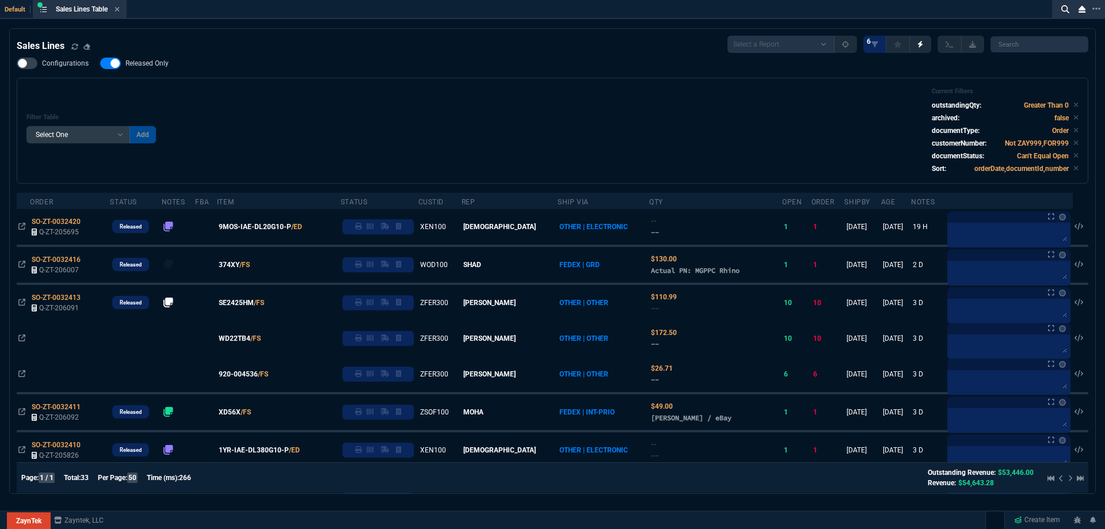
click at [150, 68] on label "Released Only" at bounding box center [140, 64] width 80 height 12
click at [100, 64] on input "Released Only" at bounding box center [100, 63] width 1 height 1
checkbox input "false"
click at [362, 100] on div "Filter Table Select One Add Filter () Age () ATS () Cond (itemVariantCode) Cust…" at bounding box center [552, 130] width 1052 height 86
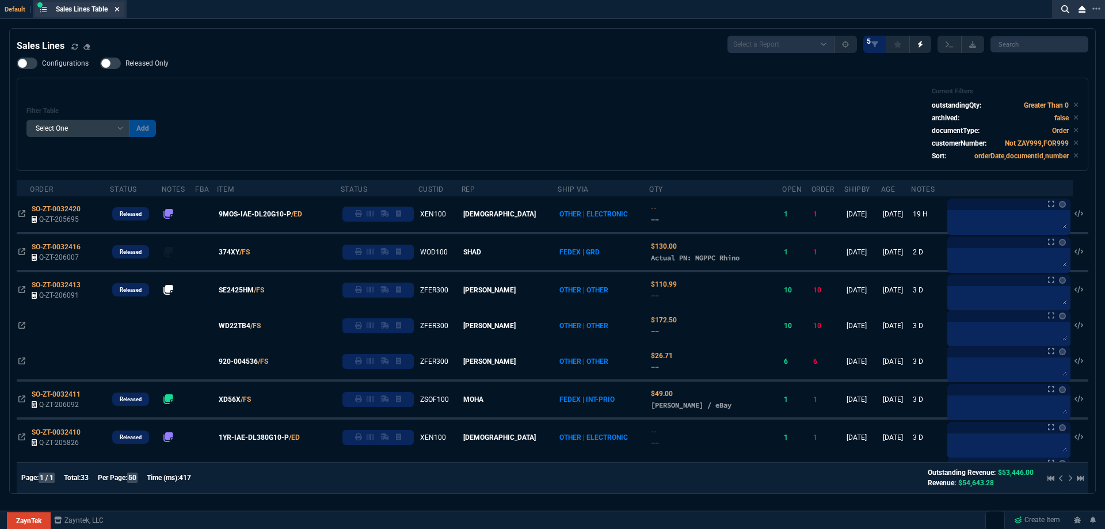
click at [120, 12] on icon at bounding box center [117, 9] width 5 height 7
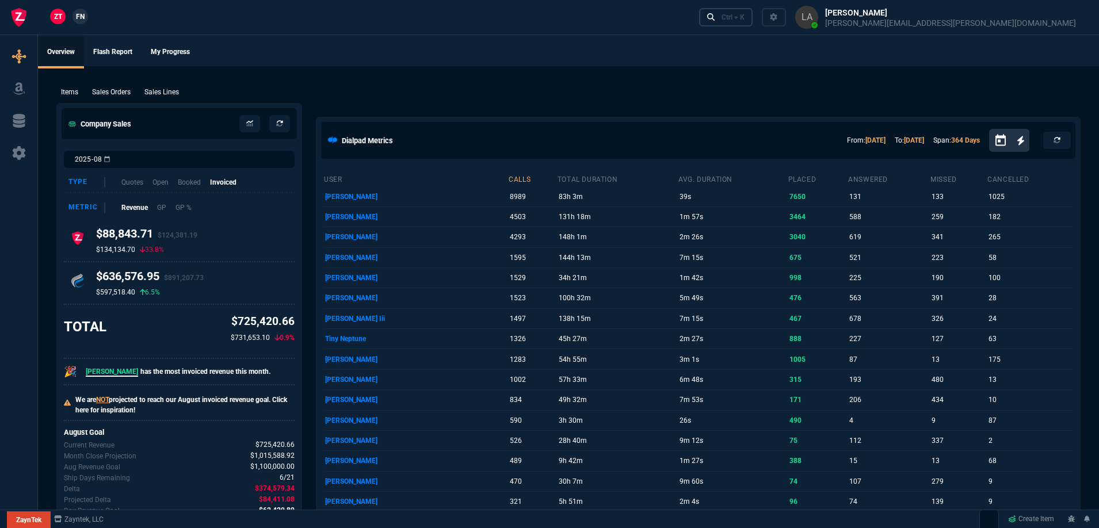
click at [753, 19] on link "Ctrl + K" at bounding box center [726, 17] width 54 height 18
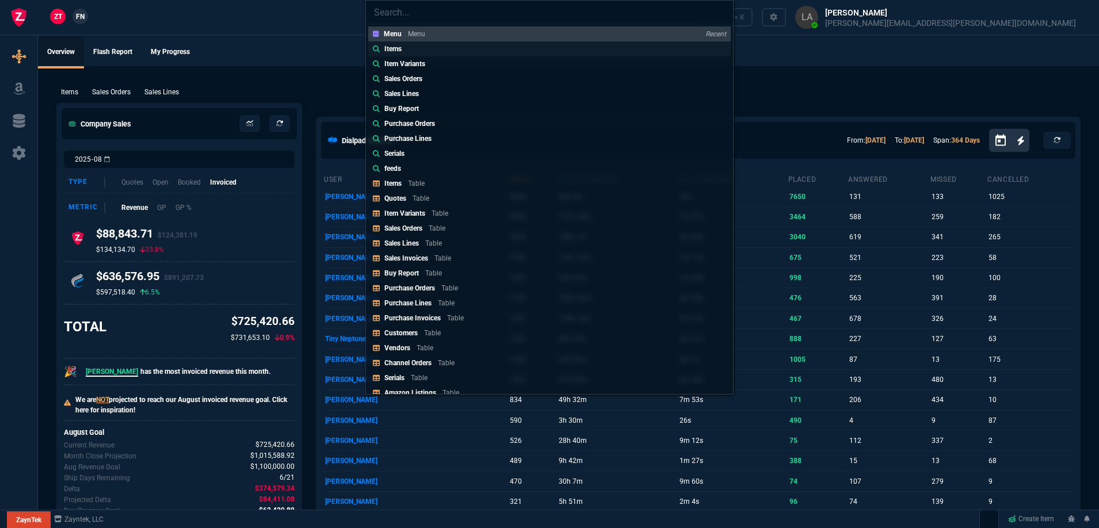
click at [433, 56] on link "Items" at bounding box center [549, 48] width 362 height 15
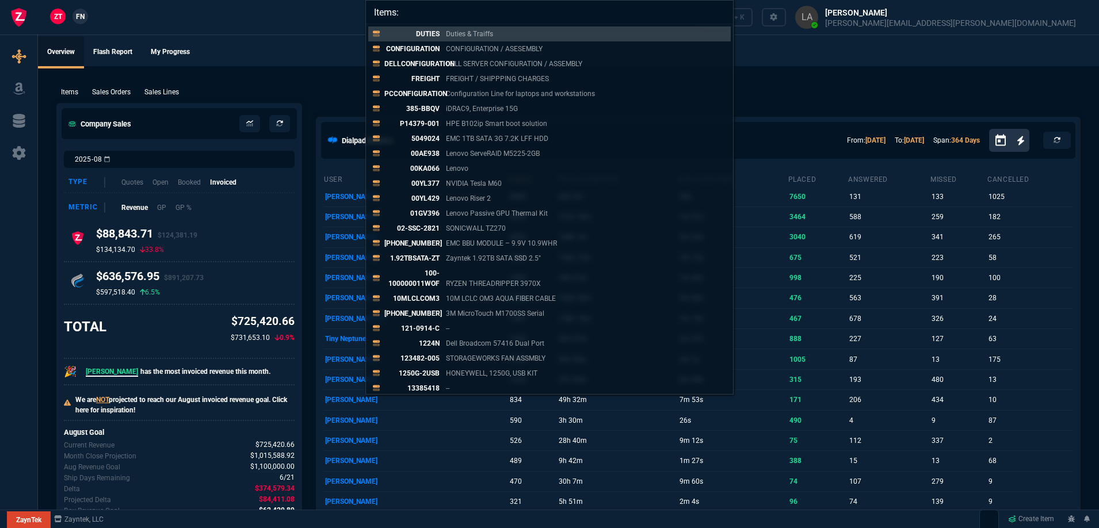
type input "Items:"
click at [293, 43] on div "Items: DUTIES Duties & Traiffs CONFIGURATION CONFIGURATION / ASESEMBLY DELLCONF…" at bounding box center [549, 264] width 1099 height 528
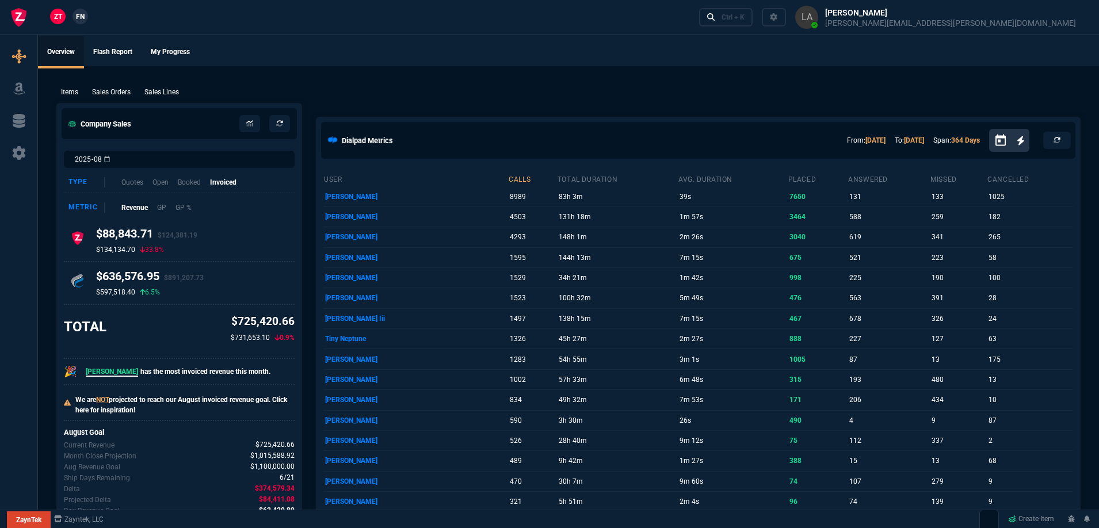
click at [81, 17] on span "FN" at bounding box center [80, 17] width 9 height 10
click at [745, 13] on div "Ctrl + K" at bounding box center [733, 17] width 23 height 9
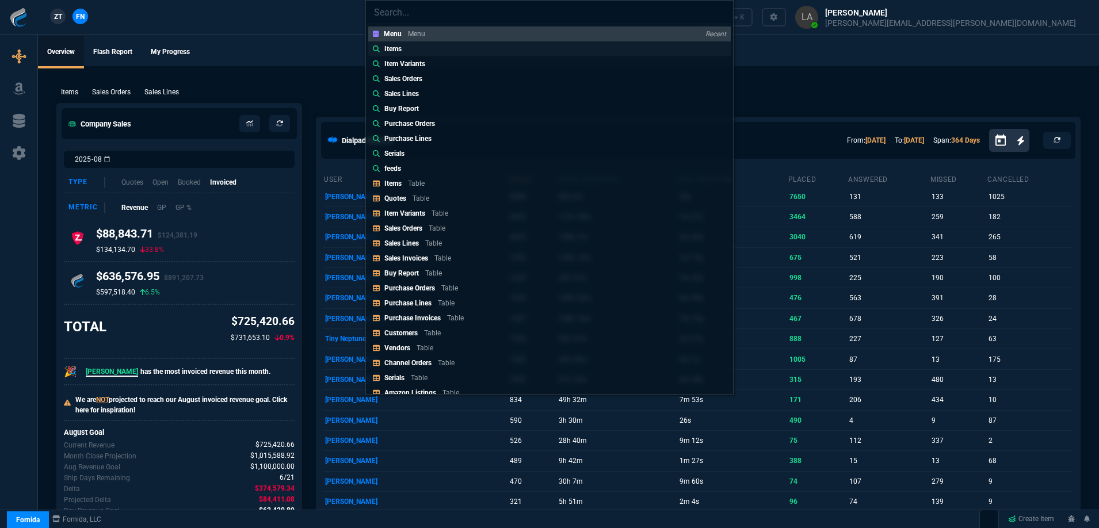
click at [452, 49] on link "Items" at bounding box center [549, 48] width 362 height 15
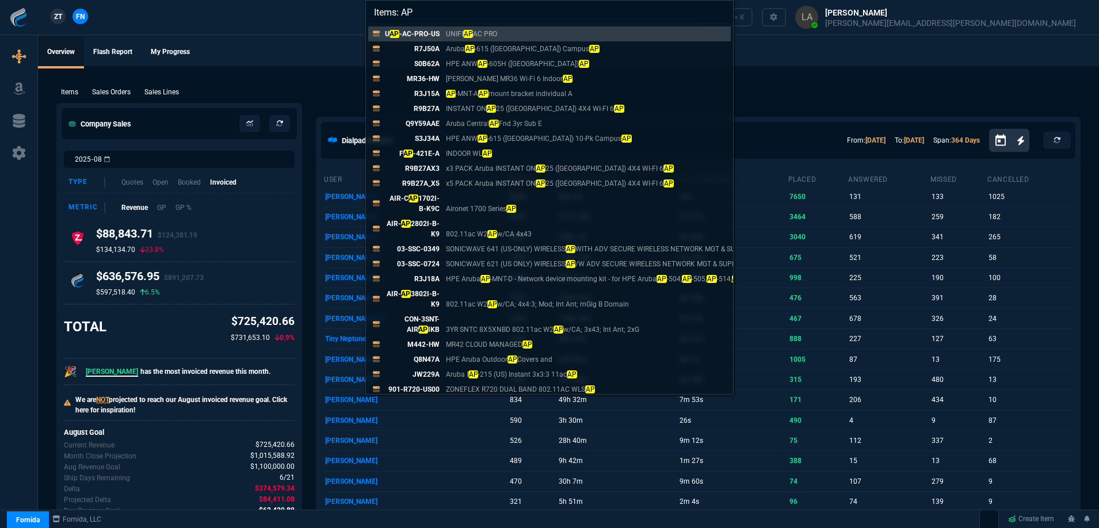
type input "Items: AP"
drag, startPoint x: 327, startPoint y: 92, endPoint x: 224, endPoint y: 67, distance: 106.1
click at [326, 91] on div "Items: AP U AP -AC-PRO-US UNIFI AP AC PRO R7J50A Aruba AP -615 ([GEOGRAPHIC_DAT…" at bounding box center [549, 264] width 1099 height 528
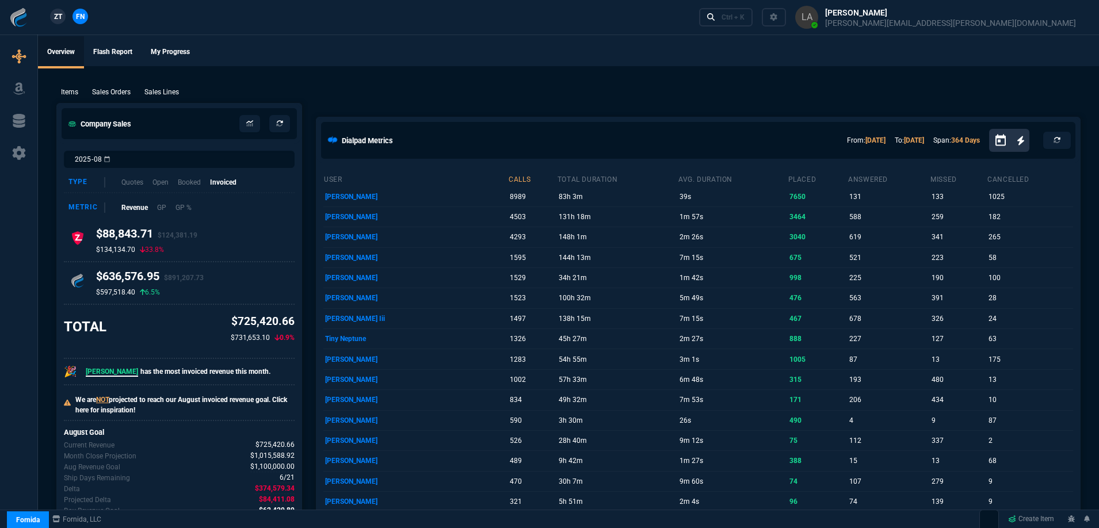
click at [175, 88] on p "Sales Lines" at bounding box center [161, 92] width 35 height 10
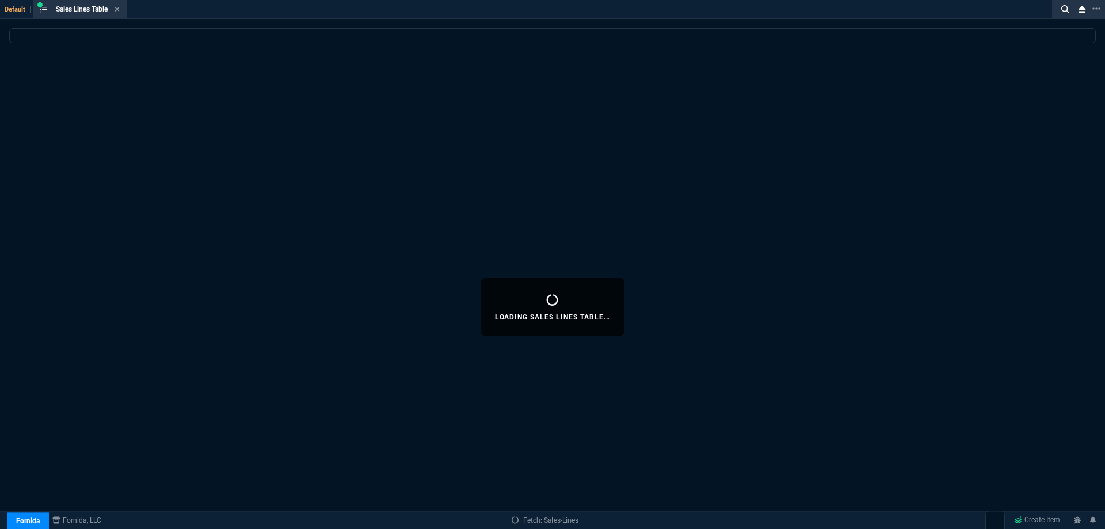
select select
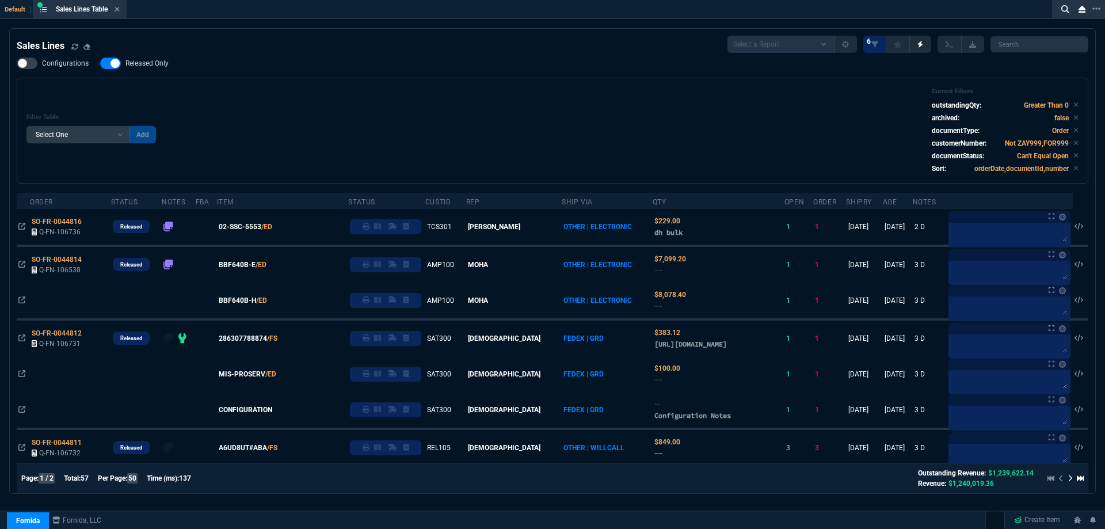
click at [166, 58] on label "Released Only" at bounding box center [140, 64] width 80 height 12
click at [100, 63] on input "Released Only" at bounding box center [100, 63] width 1 height 1
click at [466, 91] on div "Filter Table Select One Add Filter () Age () ATS () Cond (itemVariantCode) Cust…" at bounding box center [552, 130] width 1052 height 86
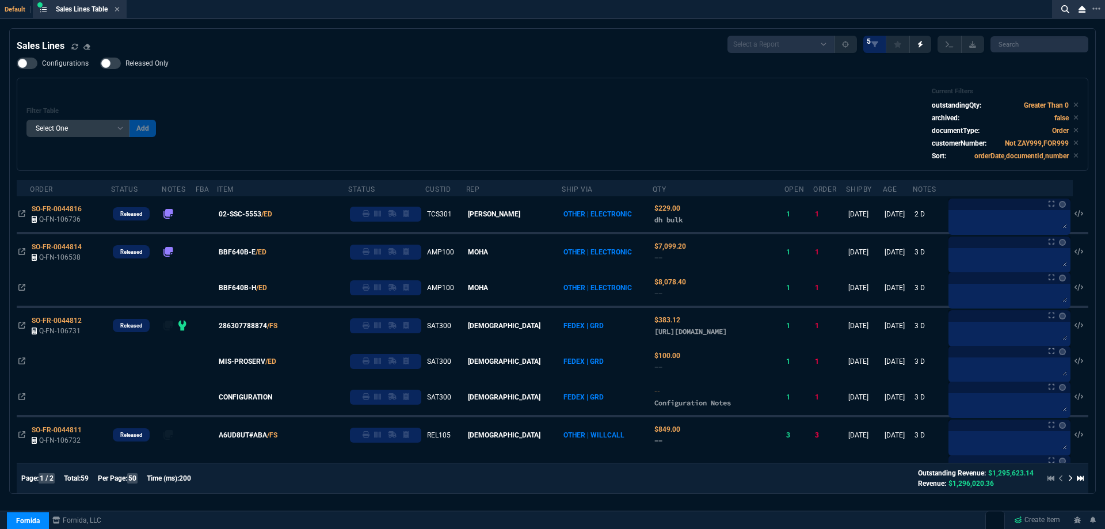
click at [160, 64] on span "Released Only" at bounding box center [146, 63] width 43 height 9
click at [100, 64] on input "Released Only" at bounding box center [100, 63] width 1 height 1
click at [351, 105] on div "Filter Table Select One Add Filter () Age () ATS () Cond (itemVariantCode) Cust…" at bounding box center [552, 124] width 1052 height 74
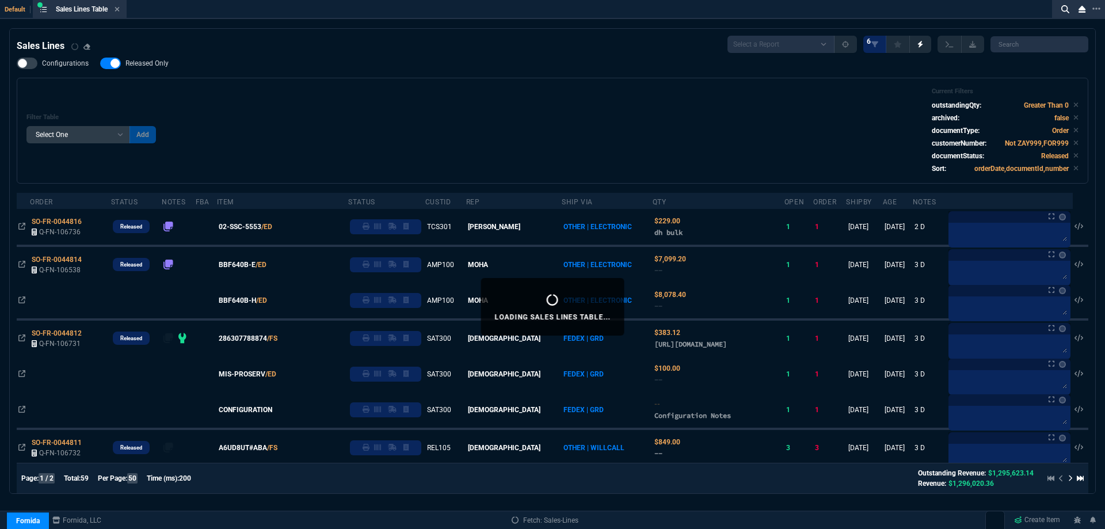
click at [346, 79] on div "Filter Table Select One Add Filter () Age () ATS () Cond (itemVariantCode) Cust…" at bounding box center [552, 131] width 1071 height 106
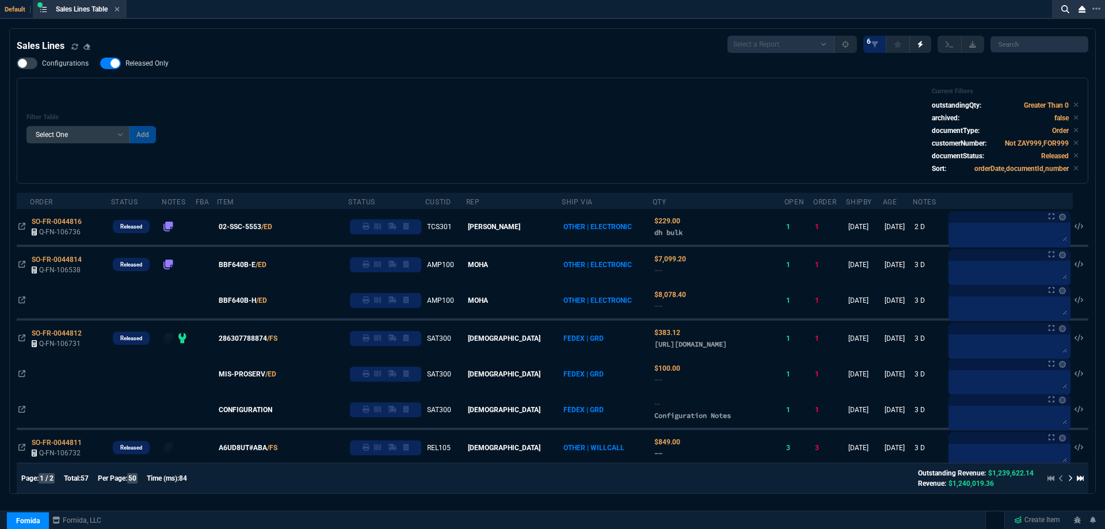
drag, startPoint x: 160, startPoint y: 68, endPoint x: 395, endPoint y: 88, distance: 235.6
click at [160, 68] on span "Released Only" at bounding box center [146, 63] width 43 height 9
click at [100, 64] on input "Released Only" at bounding box center [100, 63] width 1 height 1
checkbox input "false"
click at [395, 88] on div "Filter Table Select One Add Filter () Age () ATS () Cond (itemVariantCode) Cust…" at bounding box center [552, 131] width 1071 height 106
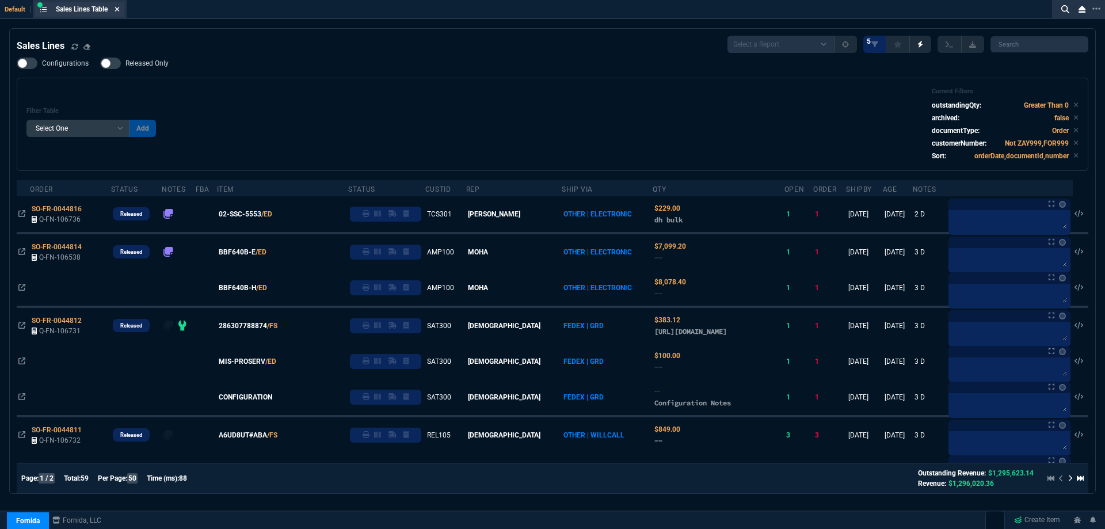
click at [119, 13] on fa-icon at bounding box center [117, 10] width 5 height 8
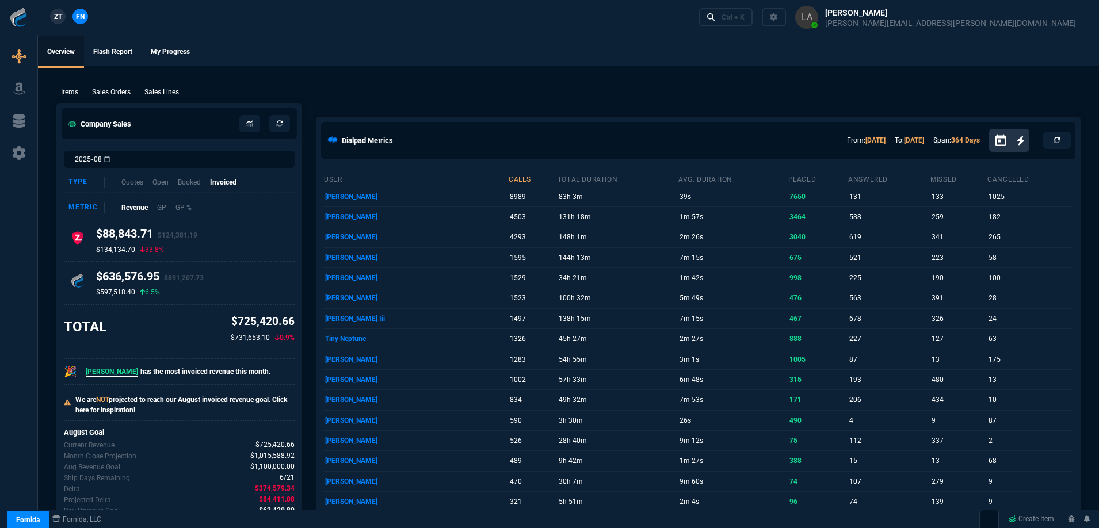
click at [53, 22] on link "ZT" at bounding box center [58, 17] width 16 height 16
click at [175, 94] on p "Sales Lines" at bounding box center [161, 92] width 35 height 10
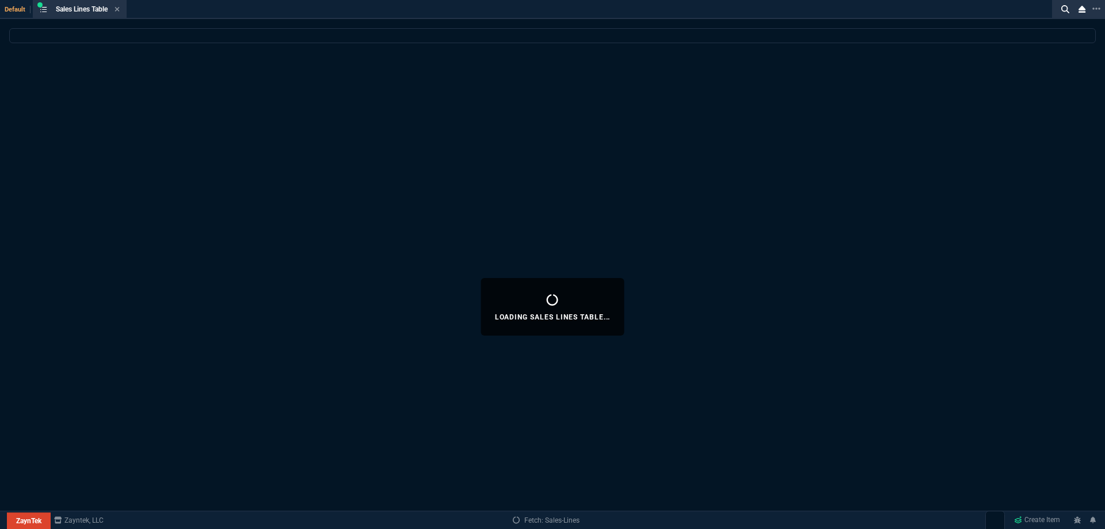
select select
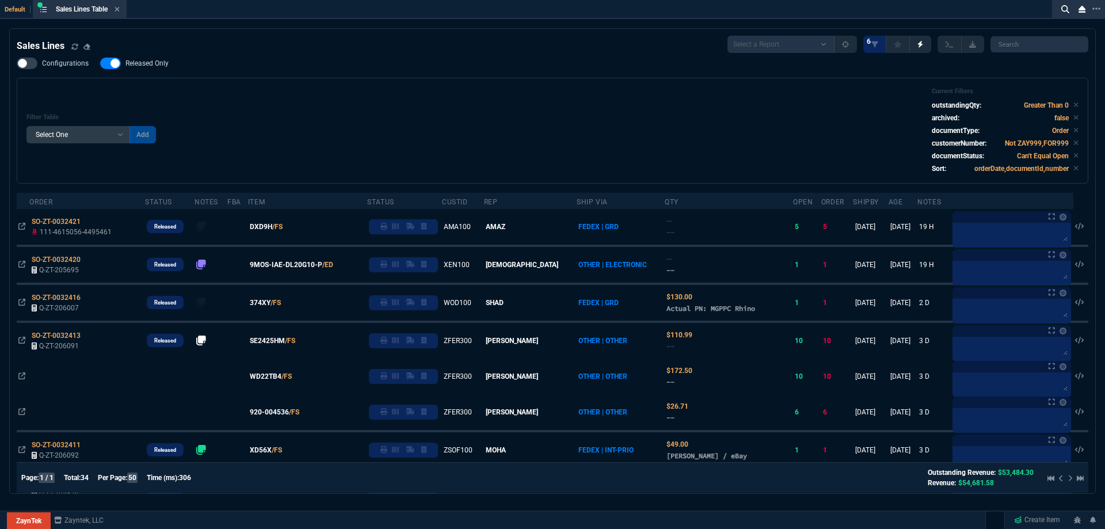
click at [147, 68] on label "Released Only" at bounding box center [140, 64] width 80 height 12
click at [100, 64] on input "Released Only" at bounding box center [100, 63] width 1 height 1
click at [397, 101] on div "Filter Table Select One Add Filter () Age () ATS () Cond (itemVariantCode) Cust…" at bounding box center [552, 130] width 1052 height 86
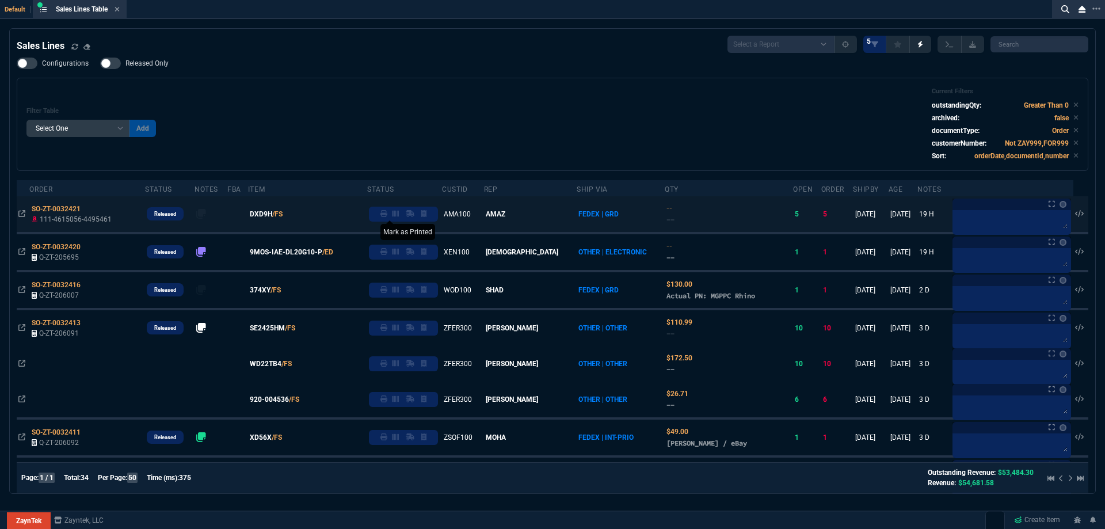
click at [387, 215] on icon at bounding box center [383, 213] width 7 height 7
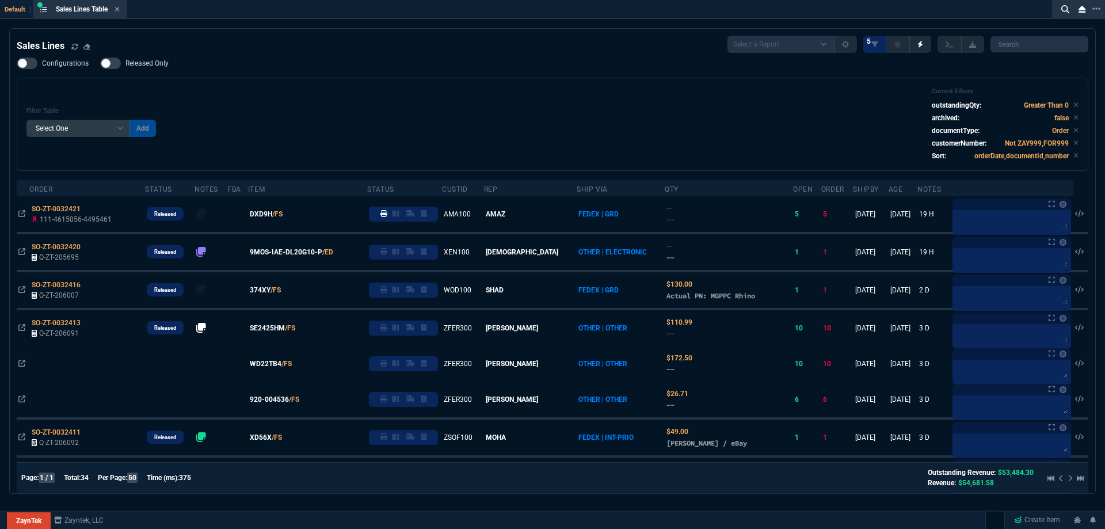
click at [150, 65] on span "Released Only" at bounding box center [146, 63] width 43 height 9
click at [100, 64] on input "Released Only" at bounding box center [100, 63] width 1 height 1
click at [387, 94] on div "Filter Table Select One Add Filter () Age () ATS () Cond (itemVariantCode) Cust…" at bounding box center [552, 124] width 1052 height 74
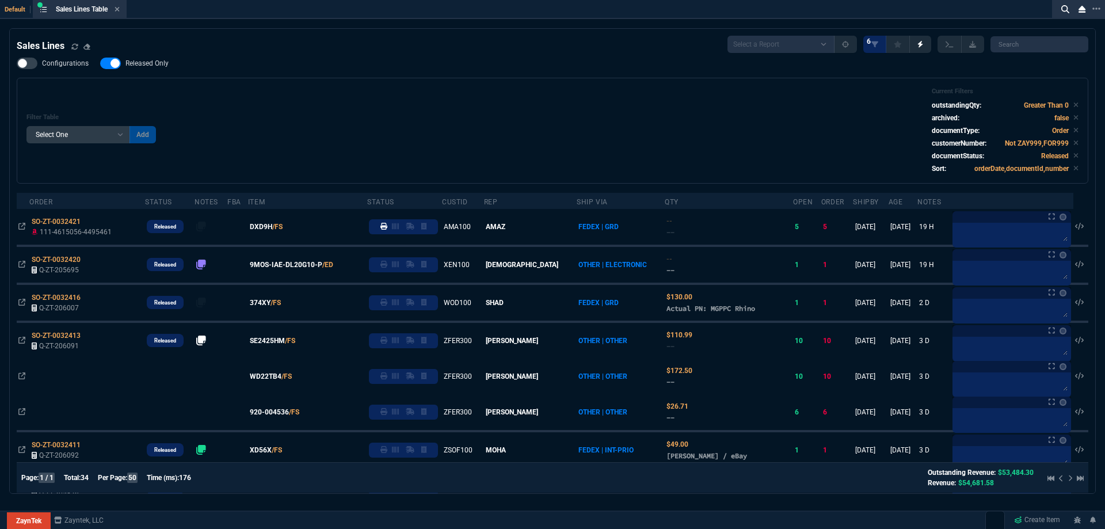
click at [159, 60] on span "Released Only" at bounding box center [146, 63] width 43 height 9
click at [100, 63] on input "Released Only" at bounding box center [100, 63] width 1 height 1
checkbox input "false"
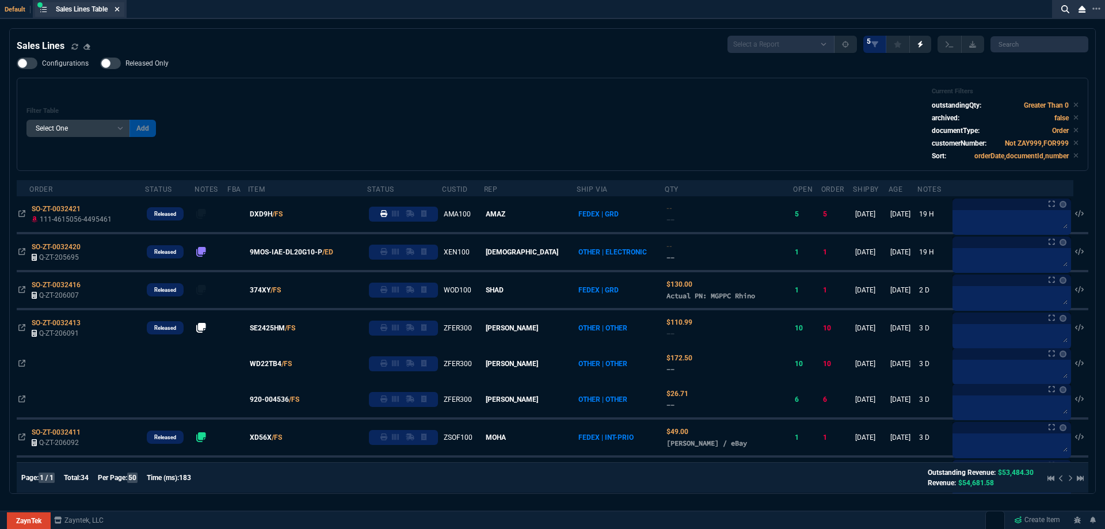
click at [120, 9] on icon at bounding box center [117, 9] width 5 height 5
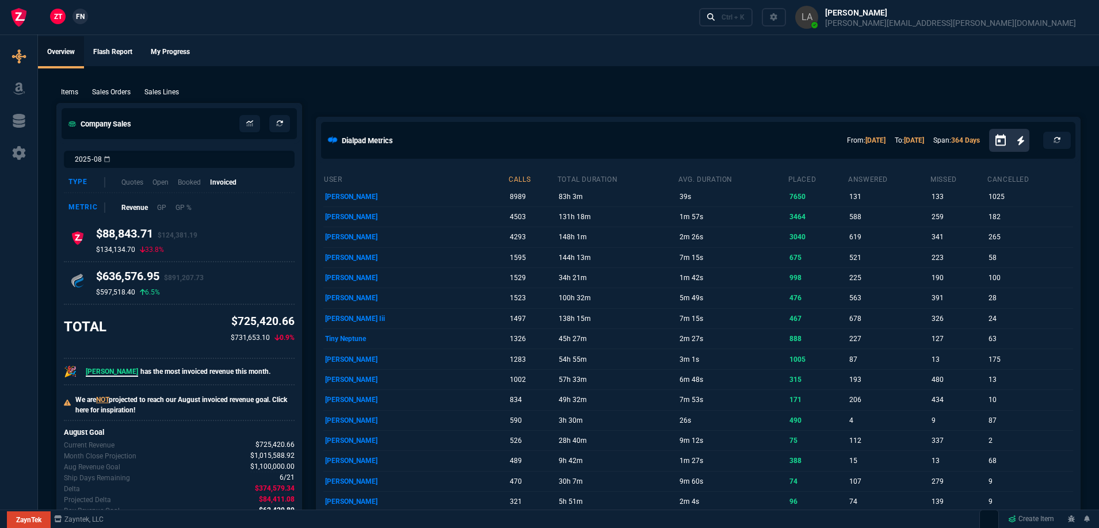
click at [83, 18] on span "FN" at bounding box center [80, 17] width 9 height 10
click at [159, 89] on p "Sales Lines" at bounding box center [161, 92] width 35 height 10
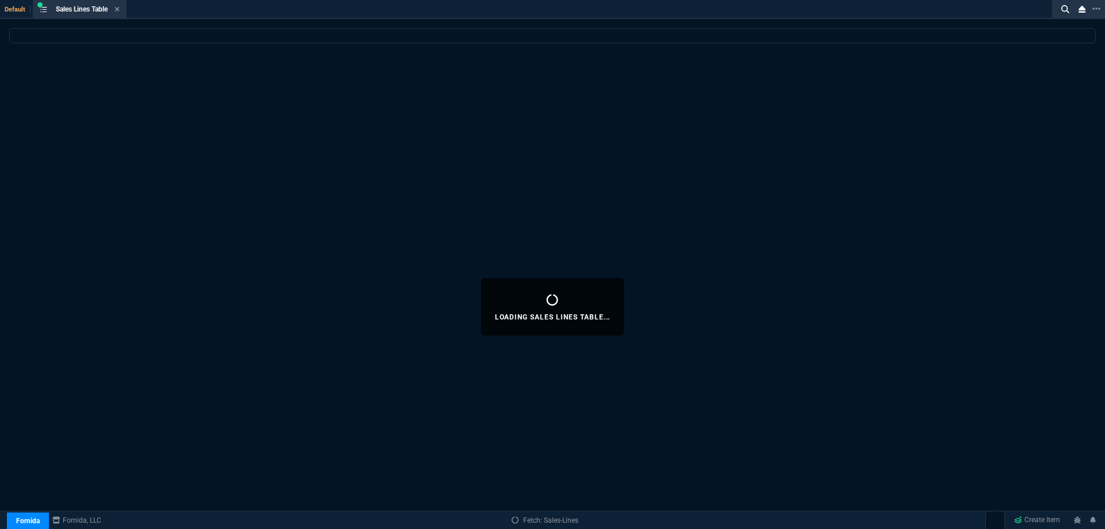
select select
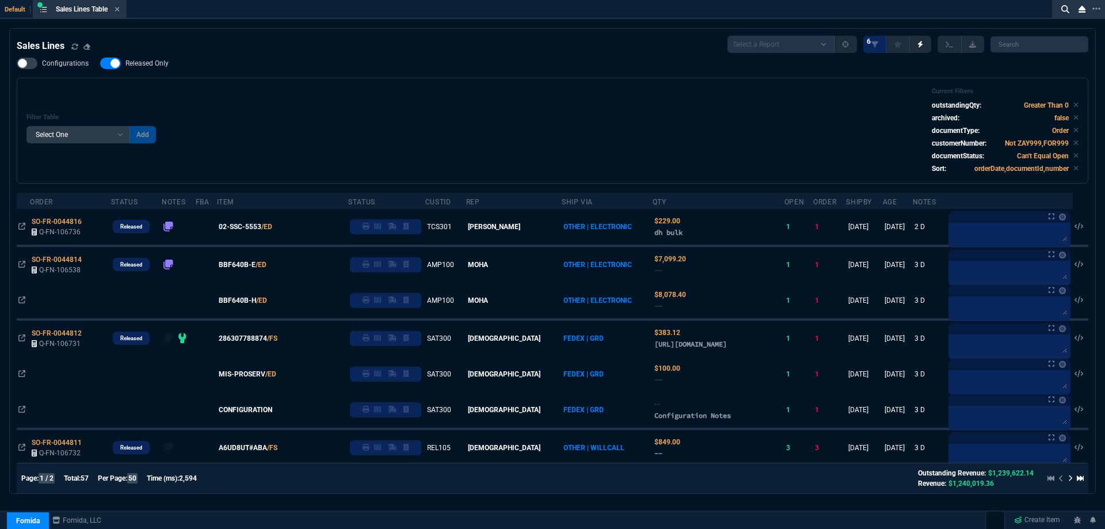
click at [151, 68] on span "Released Only" at bounding box center [146, 63] width 43 height 9
click at [100, 64] on input "Released Only" at bounding box center [100, 63] width 1 height 1
checkbox input "false"
click at [471, 125] on div "Filter Table Select One Add Filter () Age () ATS () Cond (itemVariantCode) Cust…" at bounding box center [552, 130] width 1052 height 86
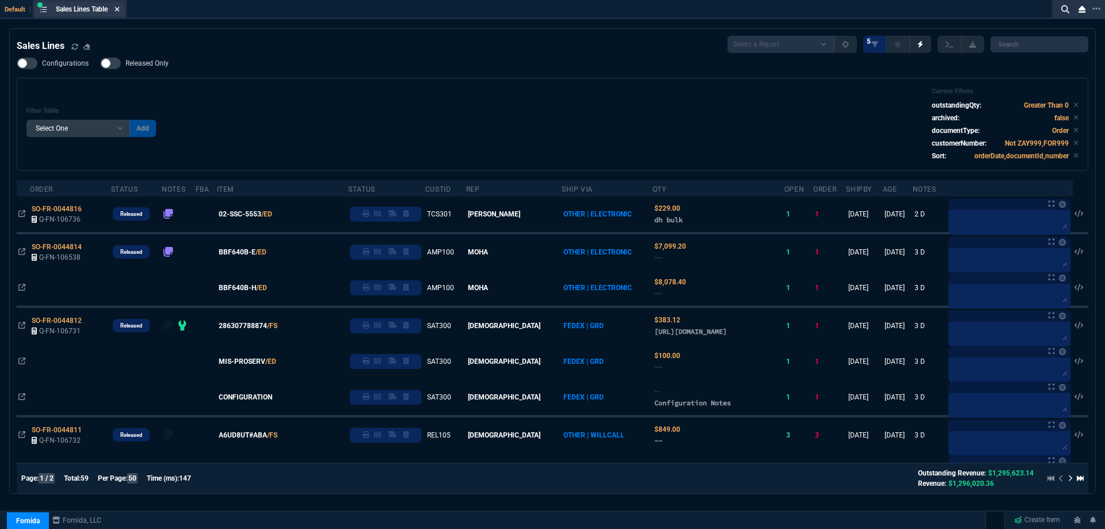
click at [118, 14] on nx-icon at bounding box center [117, 9] width 5 height 9
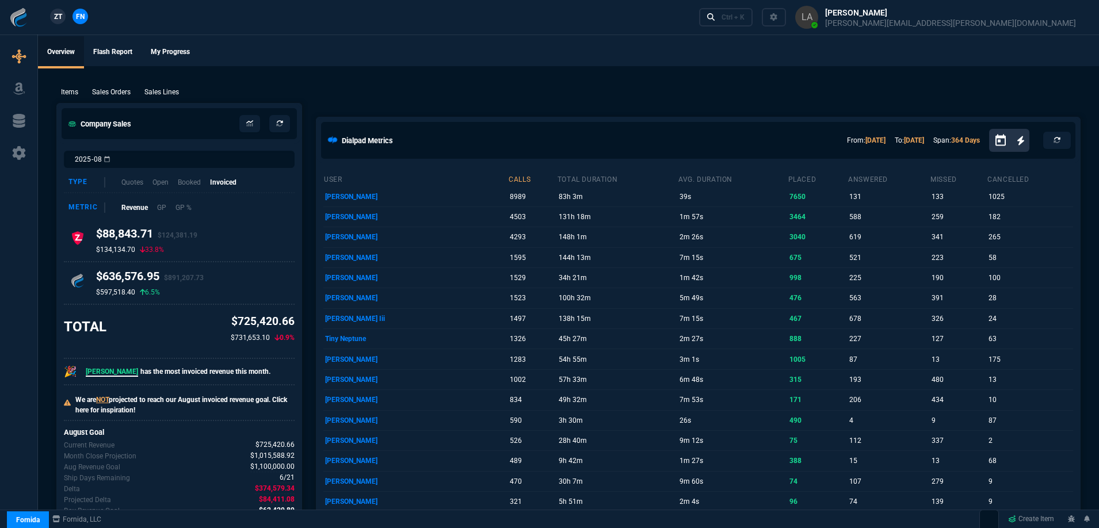
click at [63, 16] on link "ZT" at bounding box center [58, 17] width 16 height 16
click at [167, 89] on p "Sales Lines" at bounding box center [161, 92] width 35 height 10
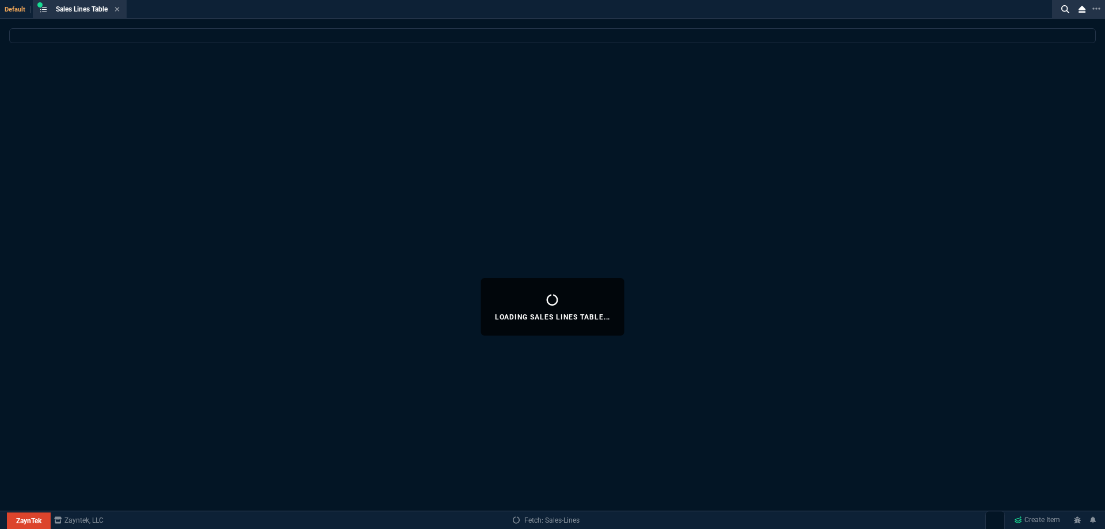
select select
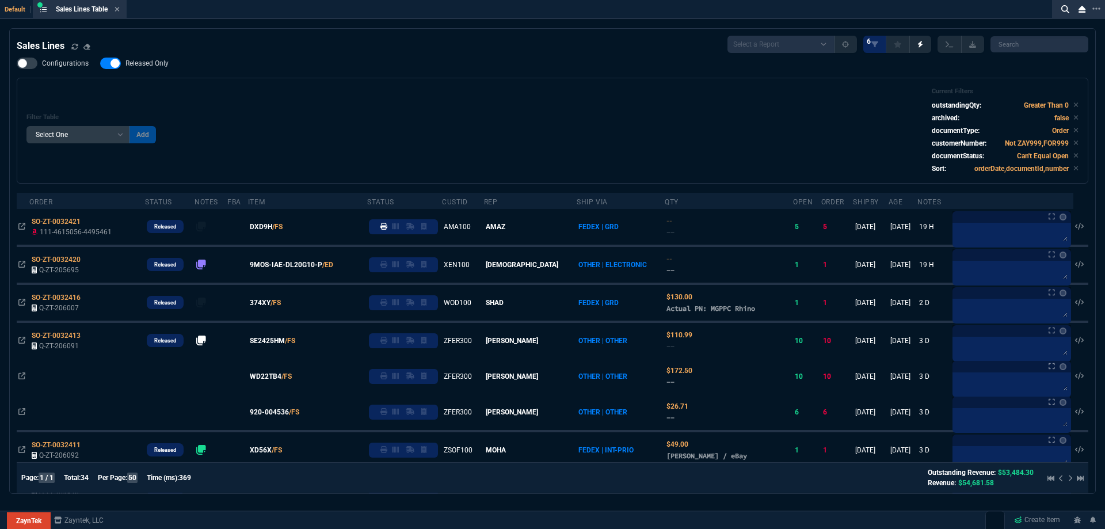
click at [156, 63] on span "Released Only" at bounding box center [146, 63] width 43 height 9
click at [100, 63] on input "Released Only" at bounding box center [100, 63] width 1 height 1
click at [370, 91] on div "Filter Table Select One Add Filter () Age () ATS () Cond (itemVariantCode) Cust…" at bounding box center [552, 130] width 1052 height 86
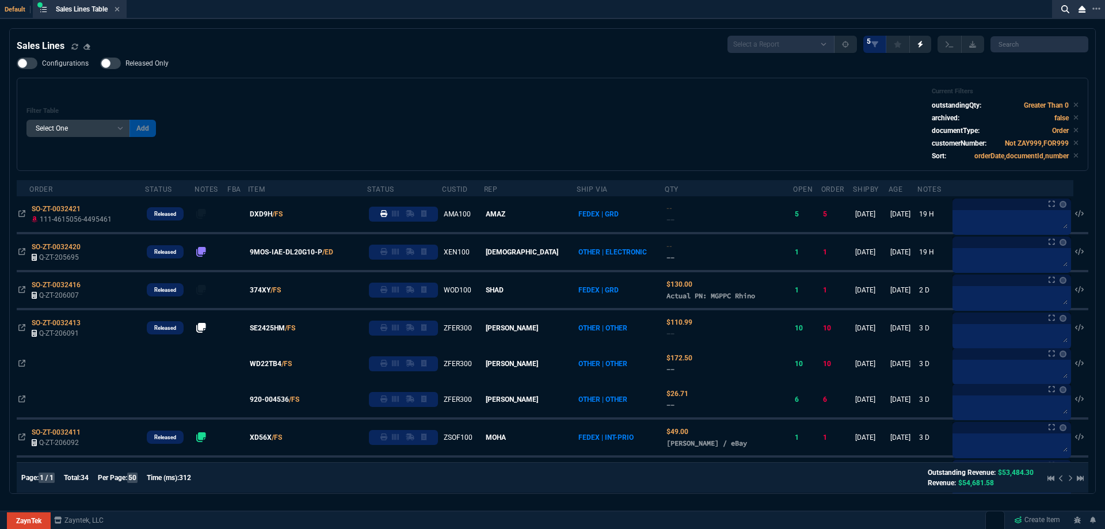
click at [159, 68] on span "Released Only" at bounding box center [146, 63] width 43 height 9
click at [100, 64] on input "Released Only" at bounding box center [100, 63] width 1 height 1
click at [427, 89] on div "Filter Table Select One Add Filter () Age () ATS () Cond (itemVariantCode) Cust…" at bounding box center [552, 124] width 1052 height 74
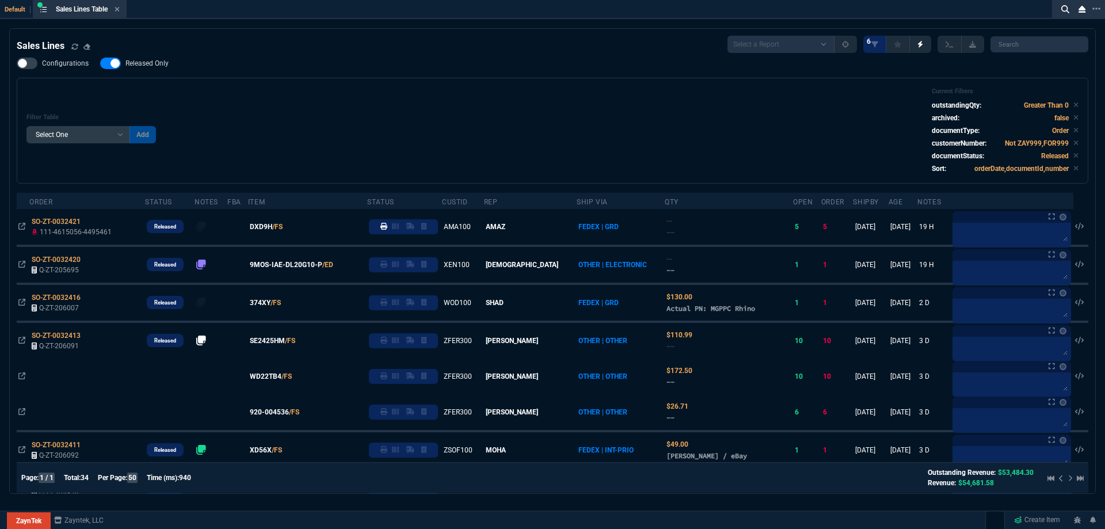
click at [159, 64] on span "Released Only" at bounding box center [146, 63] width 43 height 9
click at [100, 64] on input "Released Only" at bounding box center [100, 63] width 1 height 1
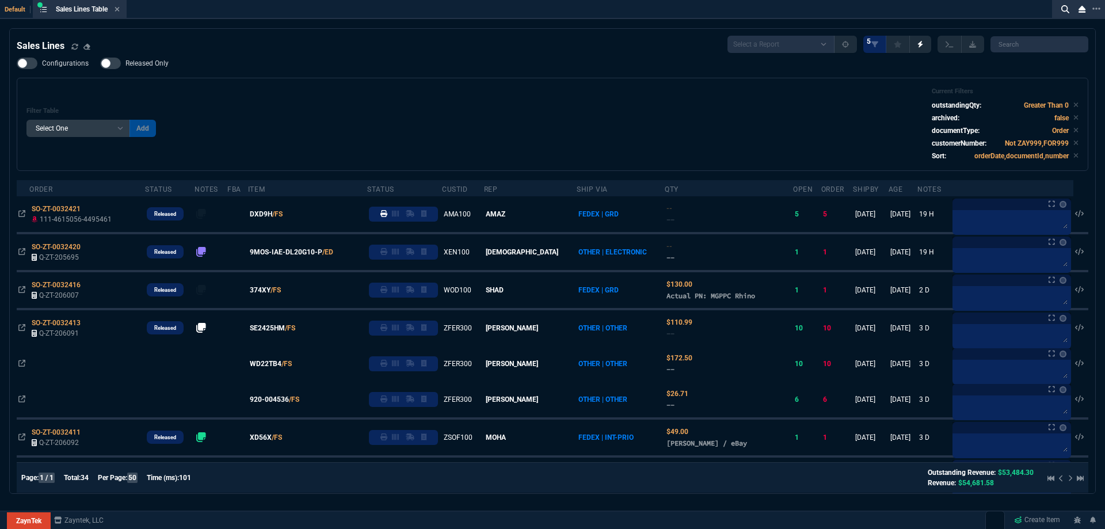
click at [177, 74] on div "Configurations Released Only Filter Table Select One Add Filter () Age () ATS (…" at bounding box center [552, 114] width 1071 height 113
click at [166, 65] on span "Released Only" at bounding box center [146, 63] width 43 height 9
click at [100, 64] on input "Released Only" at bounding box center [100, 63] width 1 height 1
click at [385, 86] on div "Filter Table Select One Add Filter () Age () ATS () Cond (itemVariantCode) Cust…" at bounding box center [552, 124] width 1071 height 93
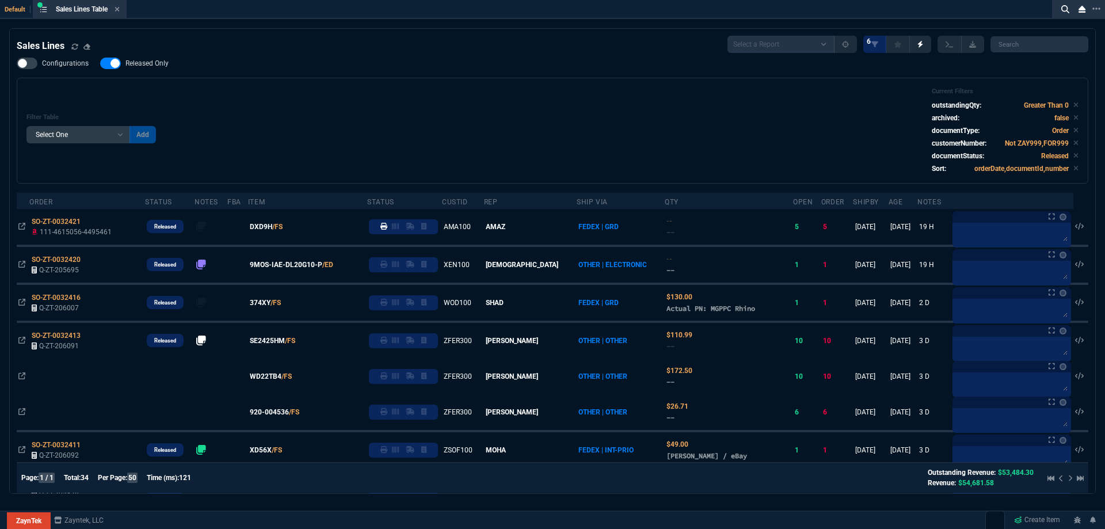
click at [174, 65] on label "Released Only" at bounding box center [140, 64] width 80 height 12
click at [100, 64] on input "Released Only" at bounding box center [100, 63] width 1 height 1
click at [342, 69] on div "Configurations Released Only Filter Table Select One Add Filter () Age () ATS (…" at bounding box center [552, 121] width 1071 height 126
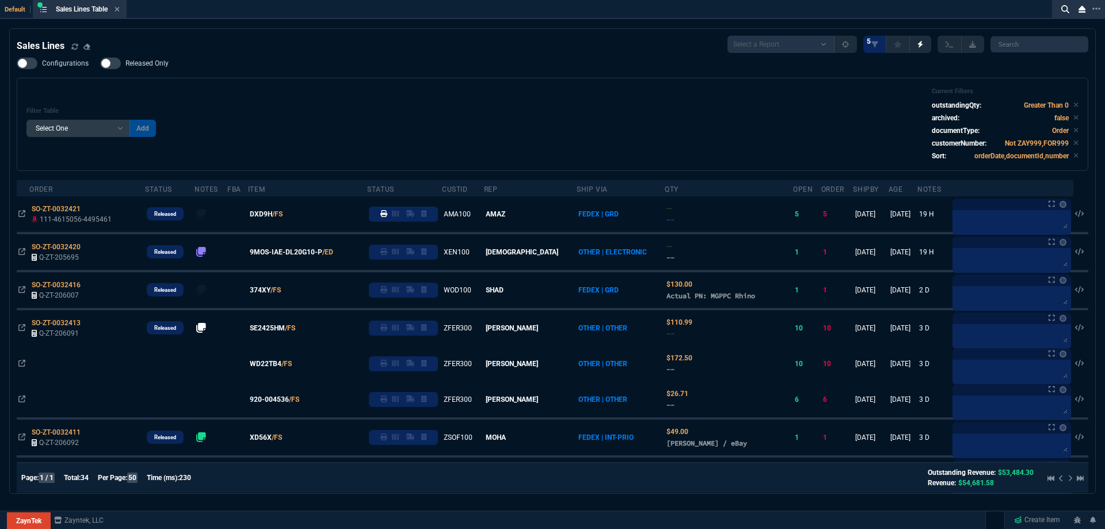
click at [164, 63] on span "Released Only" at bounding box center [146, 63] width 43 height 9
click at [100, 63] on input "Released Only" at bounding box center [100, 63] width 1 height 1
click at [379, 83] on div "Filter Table Select One Add Filter () Age () ATS () Cond (itemVariantCode) Cust…" at bounding box center [552, 124] width 1071 height 93
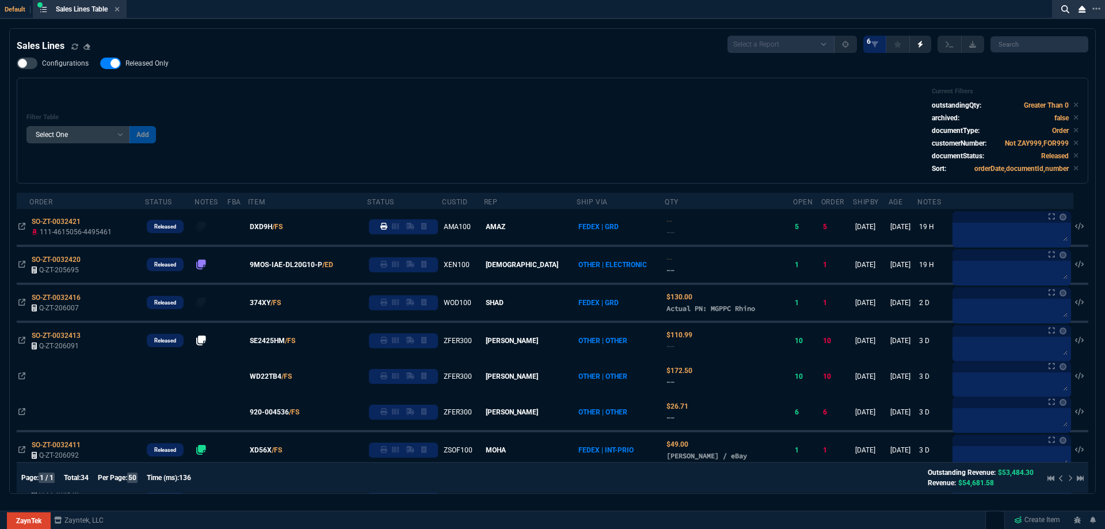
click at [168, 68] on label "Released Only" at bounding box center [140, 64] width 80 height 12
click at [100, 64] on input "Released Only" at bounding box center [100, 63] width 1 height 1
click at [484, 75] on div "Configurations Released Only Filter Table Select One Add Filter () Age () ATS (…" at bounding box center [552, 121] width 1071 height 126
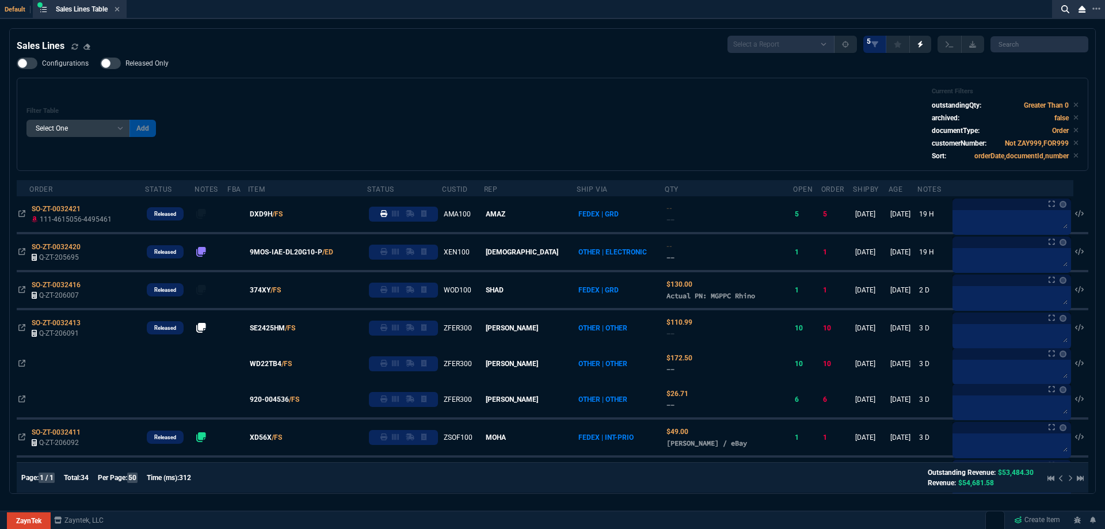
click at [130, 70] on nx-fornida-field-switch-one "Released Only" at bounding box center [140, 65] width 80 height 11
click at [135, 65] on span "Released Only" at bounding box center [146, 63] width 43 height 9
click at [100, 64] on input "Released Only" at bounding box center [100, 63] width 1 height 1
click at [299, 90] on div "Filter Table Select One Add Filter () Age () ATS () Cond (itemVariantCode) Cust…" at bounding box center [552, 124] width 1052 height 74
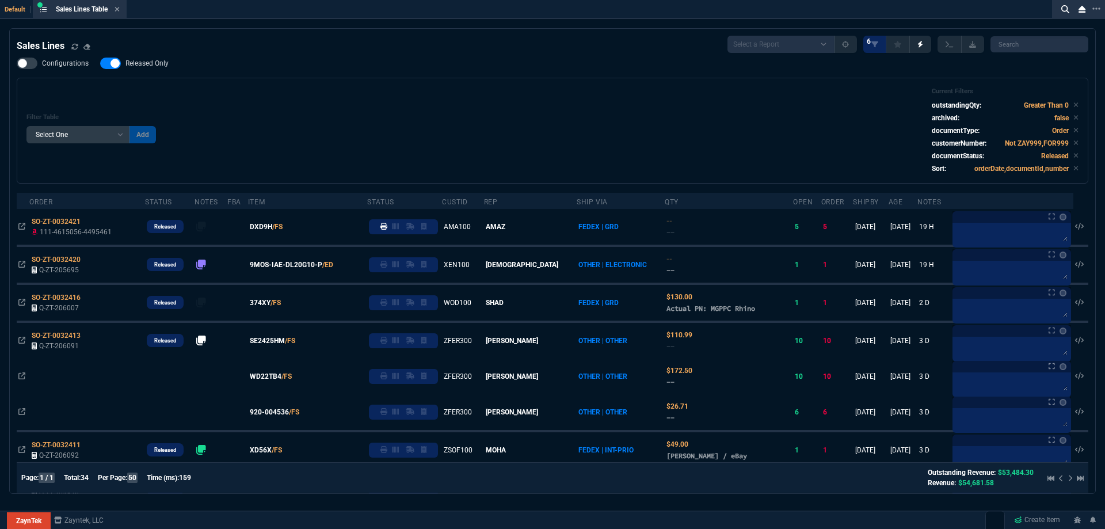
click at [156, 64] on span "Released Only" at bounding box center [146, 63] width 43 height 9
click at [100, 64] on input "Released Only" at bounding box center [100, 63] width 1 height 1
checkbox input "false"
click at [482, 81] on div "Filter Table Select One Add Filter () Age () ATS () Cond (itemVariantCode) Cust…" at bounding box center [552, 131] width 1071 height 106
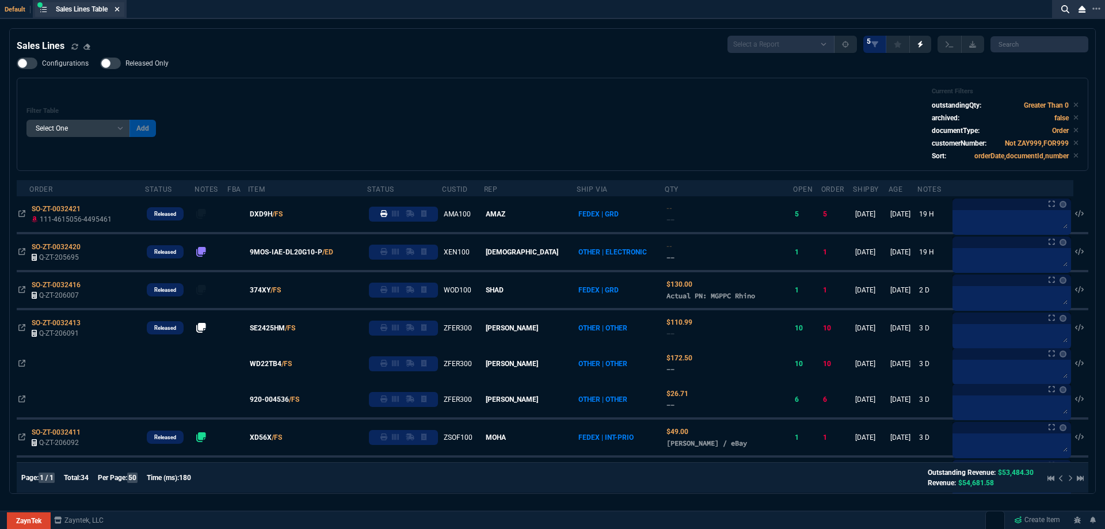
click at [119, 12] on icon at bounding box center [117, 9] width 5 height 7
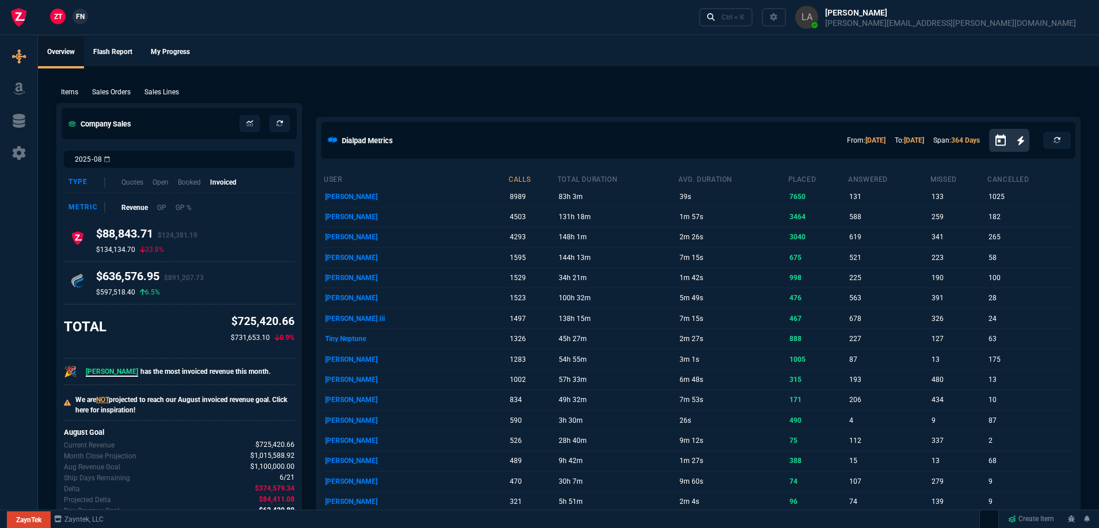
click at [81, 21] on span "FN" at bounding box center [80, 17] width 9 height 10
click at [170, 92] on p "Sales Lines" at bounding box center [161, 92] width 35 height 10
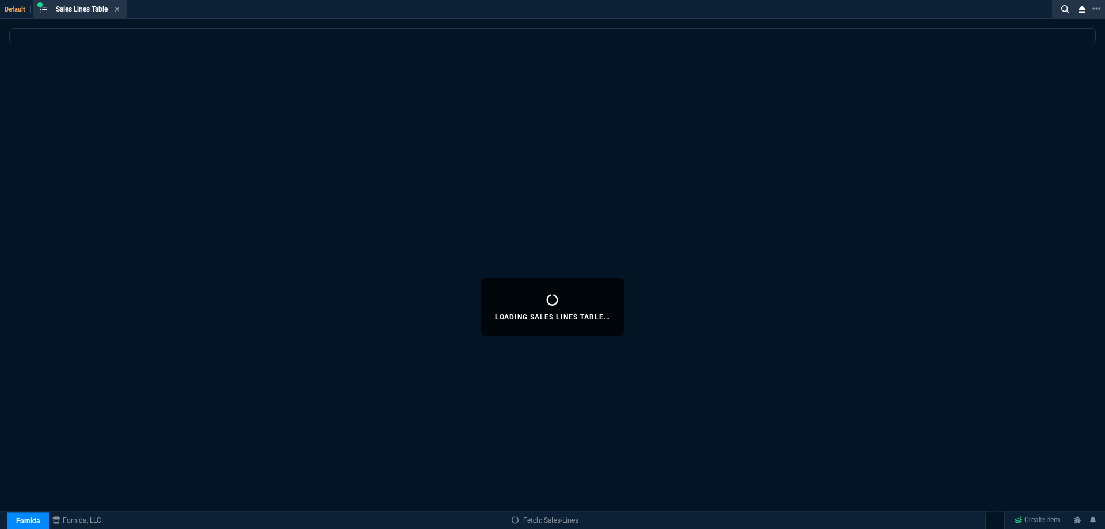
select select
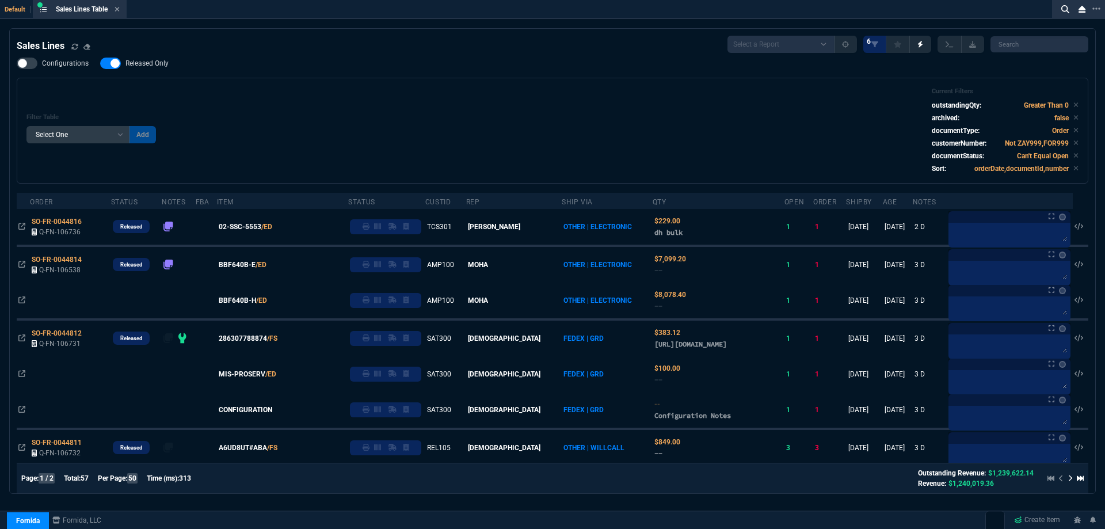
click at [146, 67] on span "Released Only" at bounding box center [146, 63] width 43 height 9
click at [100, 64] on input "Released Only" at bounding box center [100, 63] width 1 height 1
checkbox input "false"
click at [376, 92] on div "Filter Table Select One Add Filter () Age () ATS () Cond (itemVariantCode) Cust…" at bounding box center [552, 130] width 1052 height 86
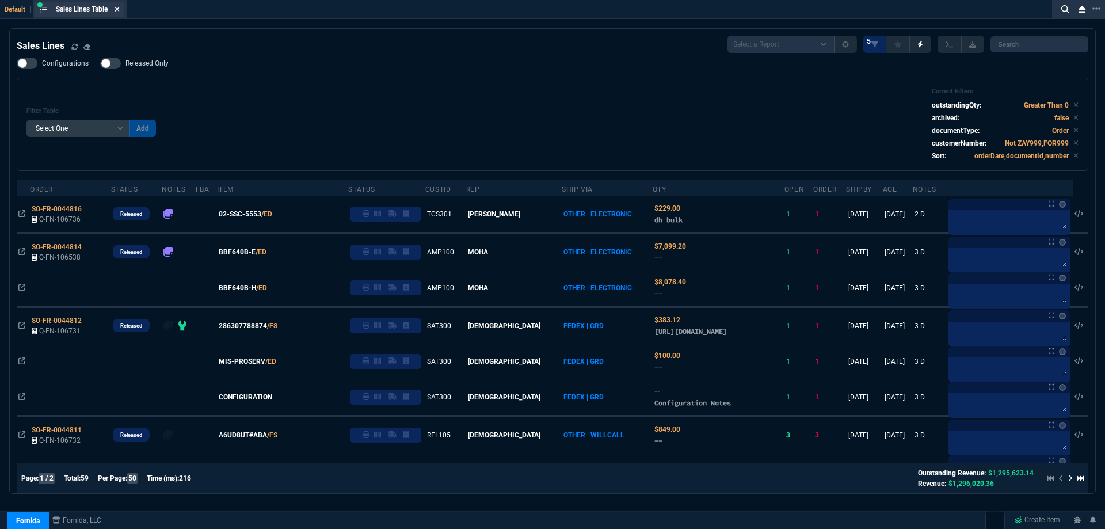
click at [119, 9] on icon at bounding box center [117, 9] width 5 height 5
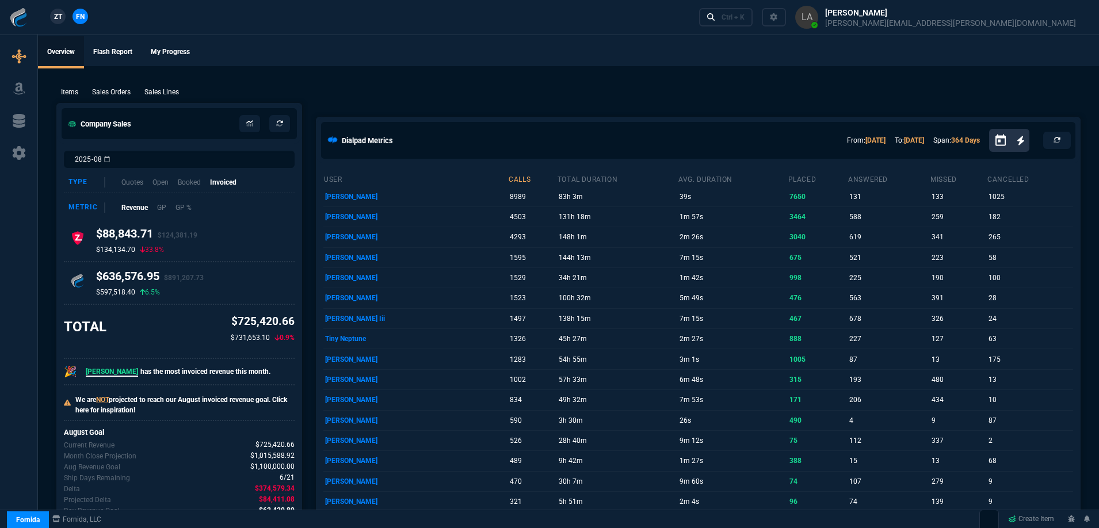
click at [58, 16] on span "ZT" at bounding box center [58, 17] width 8 height 10
click at [155, 91] on p "Sales Lines" at bounding box center [161, 92] width 35 height 10
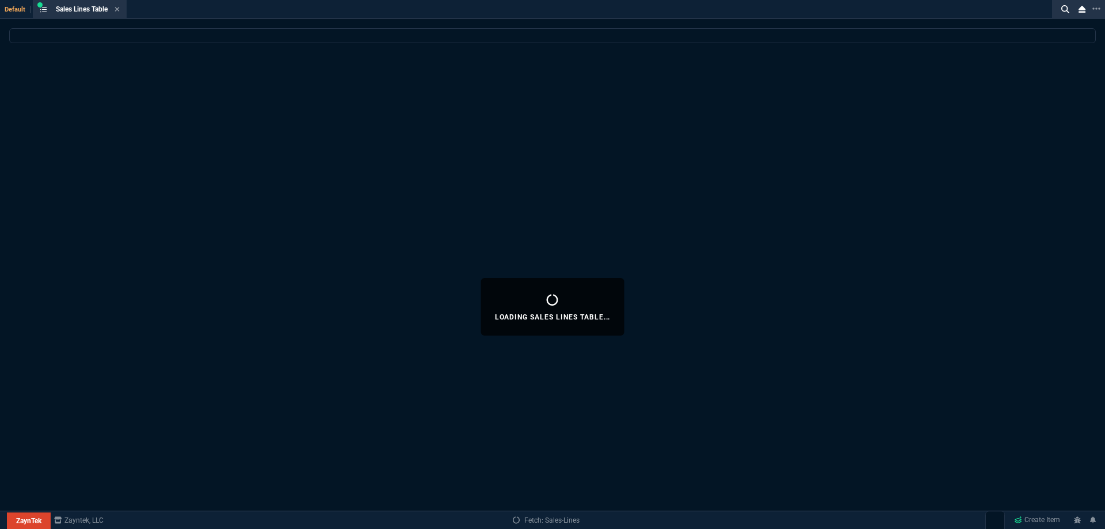
select select
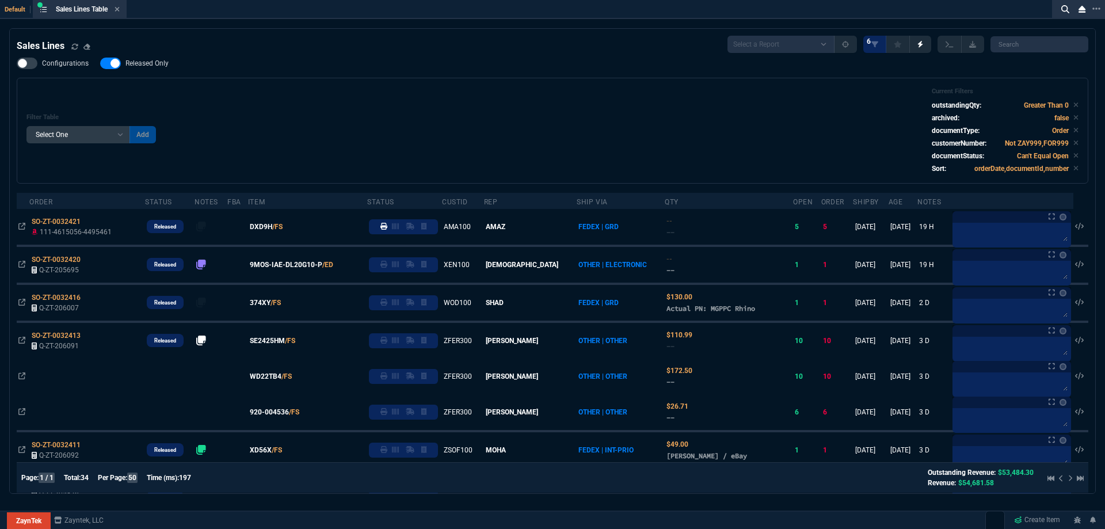
click at [133, 67] on span "Released Only" at bounding box center [146, 63] width 43 height 9
click at [100, 64] on input "Released Only" at bounding box center [100, 63] width 1 height 1
click at [437, 98] on div "Filter Table Select One Add Filter () Age () ATS () Cond (itemVariantCode) Cust…" at bounding box center [552, 130] width 1052 height 86
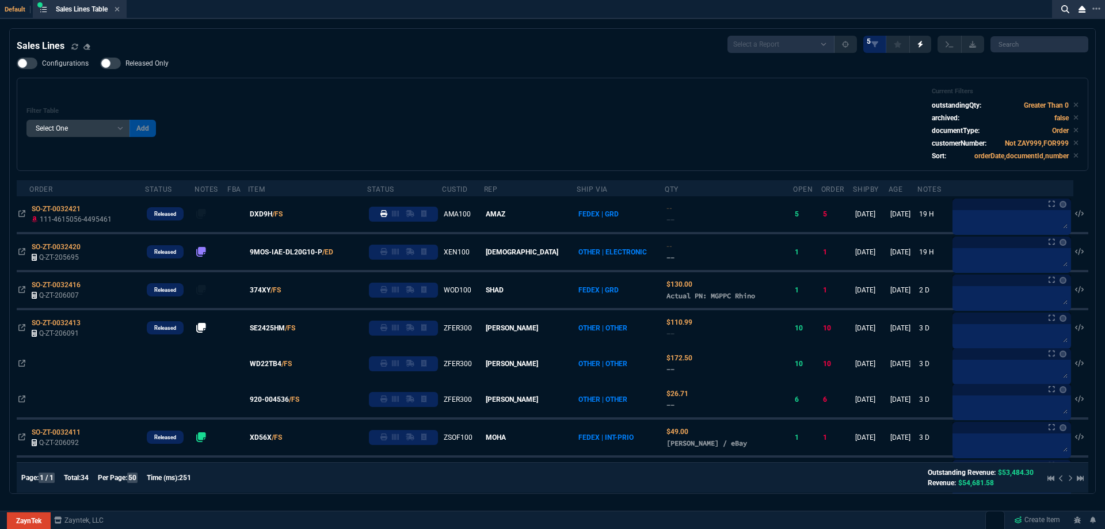
click at [158, 66] on span "Released Only" at bounding box center [146, 63] width 43 height 9
click at [100, 64] on input "Released Only" at bounding box center [100, 63] width 1 height 1
click at [463, 90] on div "Filter Table Select One Add Filter () Age () ATS () Cond (itemVariantCode) Cust…" at bounding box center [552, 124] width 1052 height 74
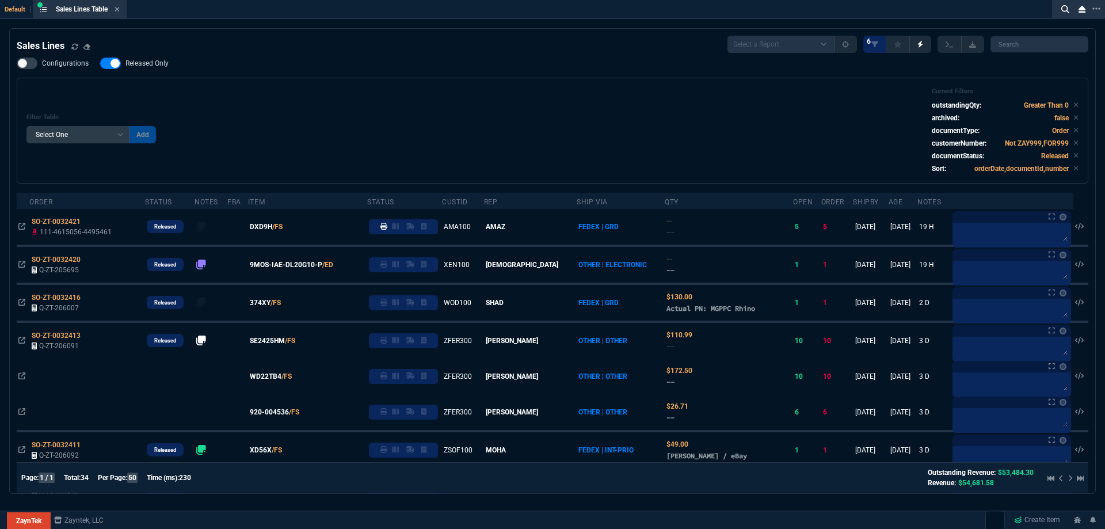
click at [148, 66] on span "Released Only" at bounding box center [146, 63] width 43 height 9
click at [100, 64] on input "Released Only" at bounding box center [100, 63] width 1 height 1
click at [424, 85] on div "Filter Table Select One Add Filter () Age () ATS () Cond (itemVariantCode) Cust…" at bounding box center [552, 131] width 1071 height 106
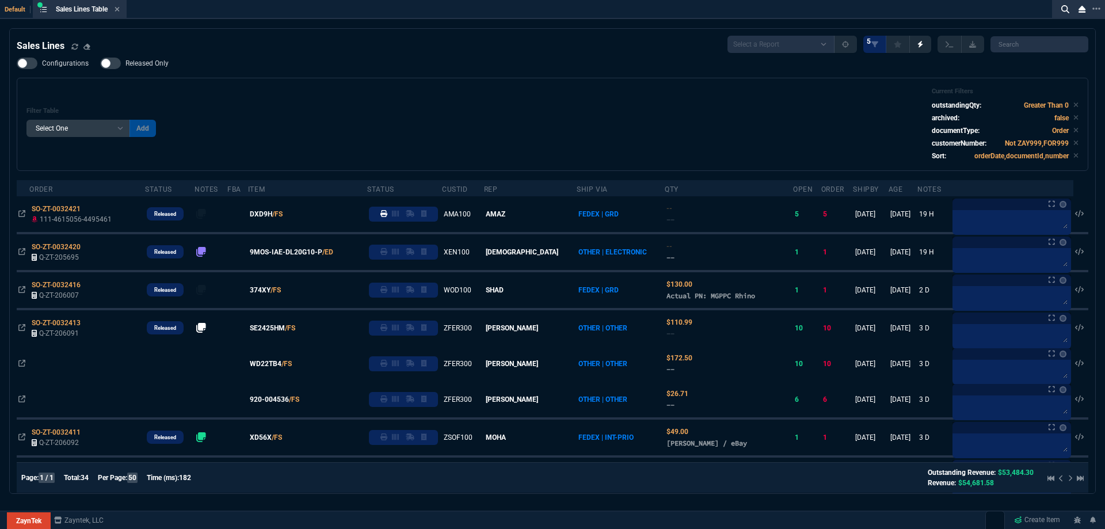
click at [143, 66] on span "Released Only" at bounding box center [146, 63] width 43 height 9
click at [100, 64] on input "Released Only" at bounding box center [100, 63] width 1 height 1
click at [459, 70] on div "Configurations Released Only Filter Table Select One Add Filter () Age () ATS (…" at bounding box center [552, 114] width 1071 height 113
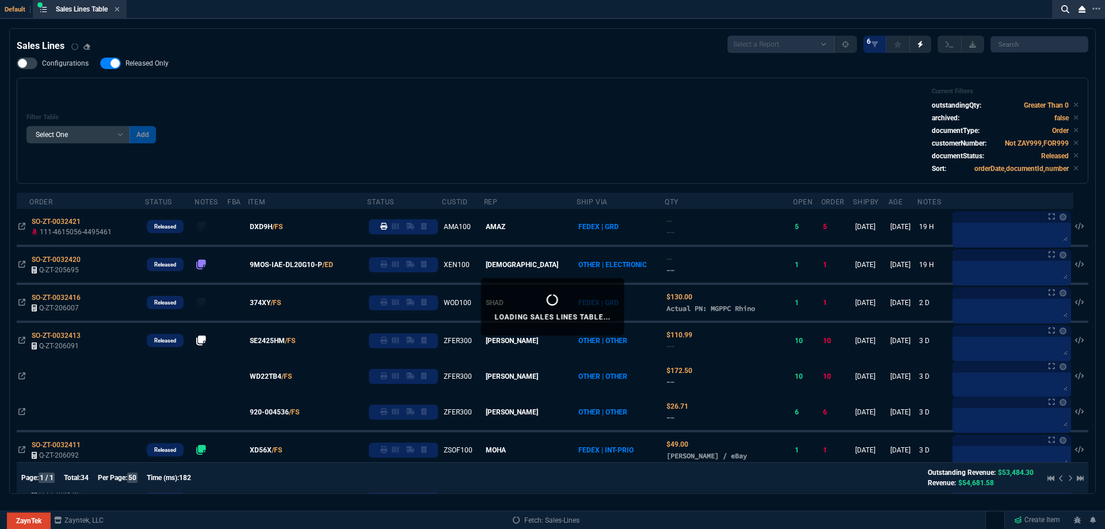
click at [140, 60] on span "Released Only" at bounding box center [146, 63] width 43 height 9
click at [100, 63] on input "Released Only" at bounding box center [100, 63] width 1 height 1
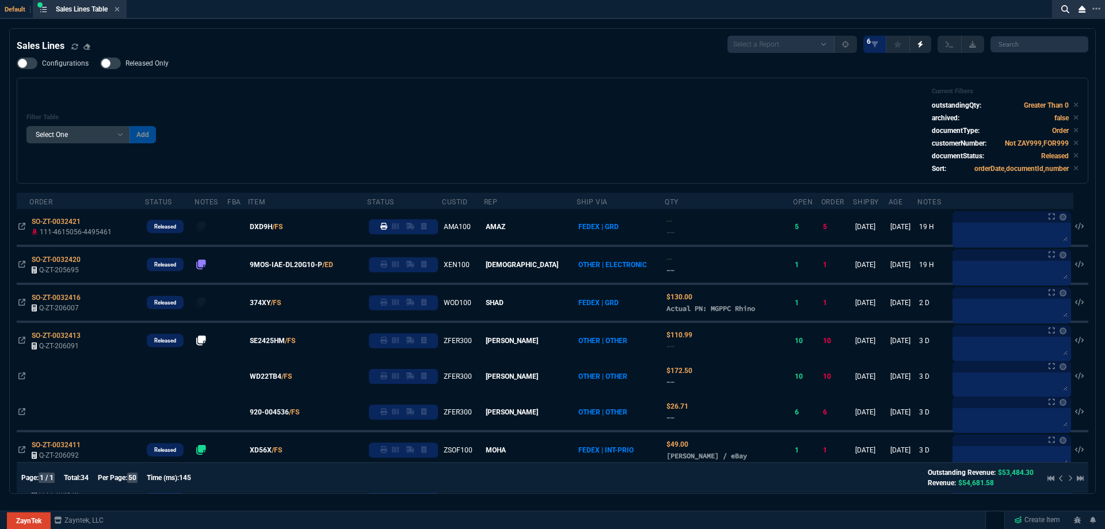
click at [463, 74] on div "Configurations Released Only Filter Table Select One Add Filter () Age () ATS (…" at bounding box center [552, 121] width 1071 height 126
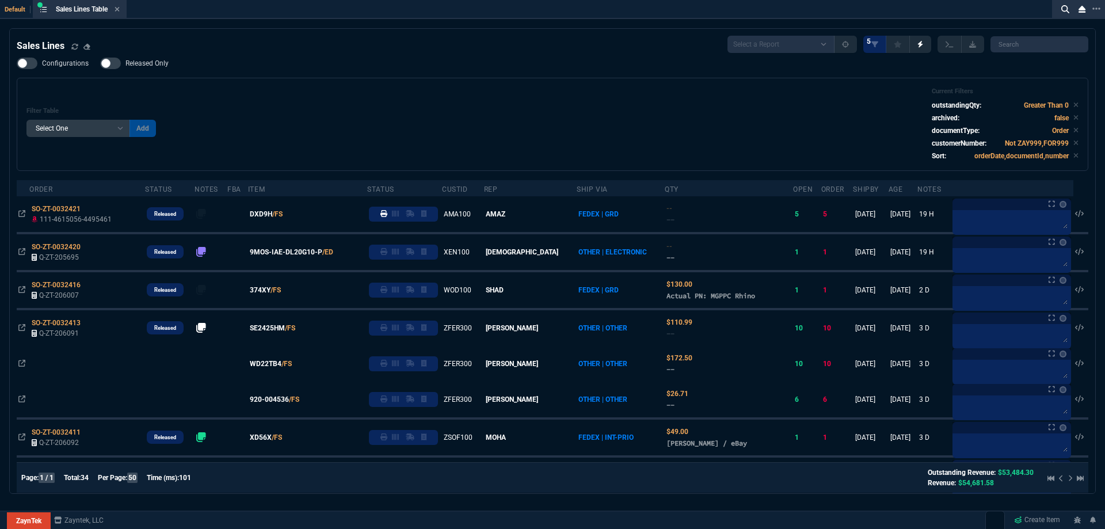
click at [136, 68] on span "Released Only" at bounding box center [146, 63] width 43 height 9
click at [100, 64] on input "Released Only" at bounding box center [100, 63] width 1 height 1
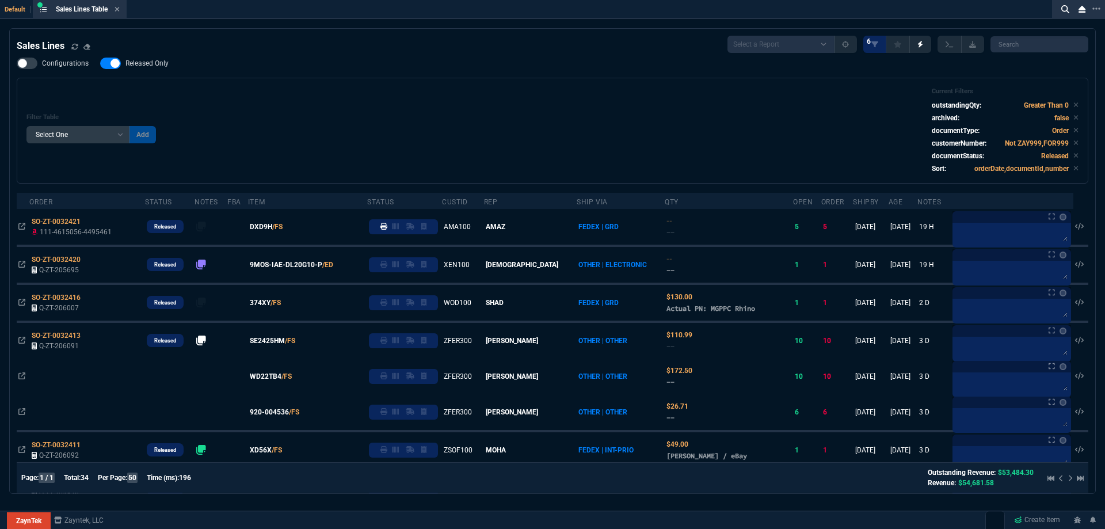
click at [169, 62] on label "Released Only" at bounding box center [140, 64] width 80 height 12
click at [100, 63] on input "Released Only" at bounding box center [100, 63] width 1 height 1
checkbox input "false"
click at [405, 90] on div "Filter Table Select One Add Filter () Age () ATS () Cond (itemVariantCode) Cust…" at bounding box center [552, 130] width 1052 height 86
